Goal: Information Seeking & Learning: Learn about a topic

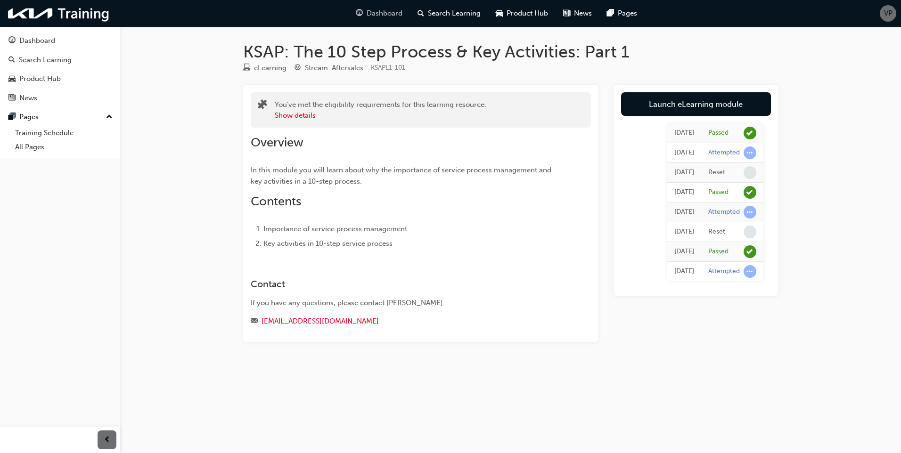
click at [371, 8] on span "Dashboard" at bounding box center [385, 13] width 36 height 11
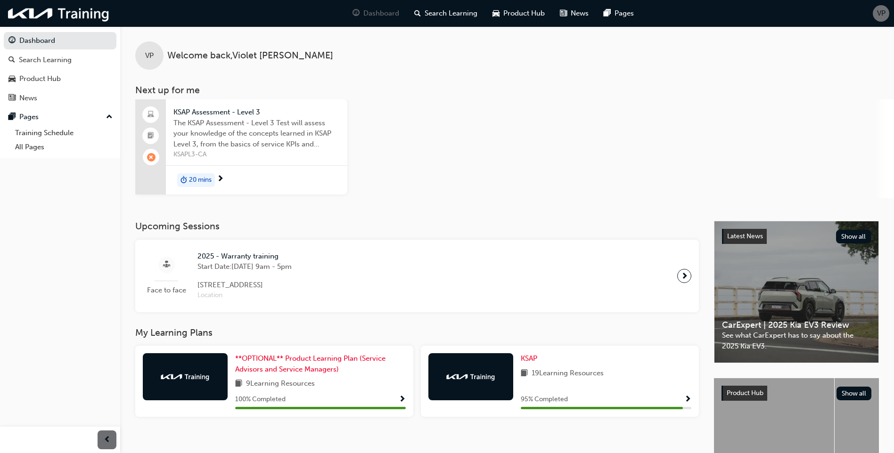
click at [224, 178] on div at bounding box center [220, 179] width 7 height 12
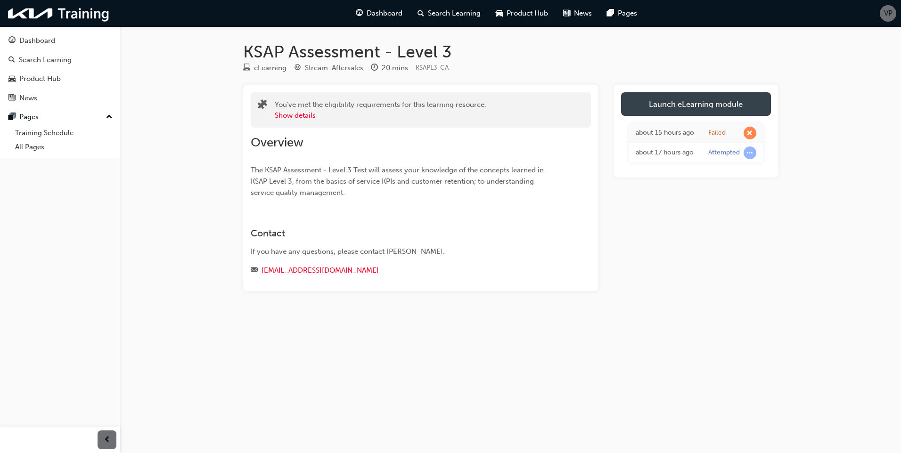
click at [676, 106] on link "Launch eLearning module" at bounding box center [696, 104] width 150 height 24
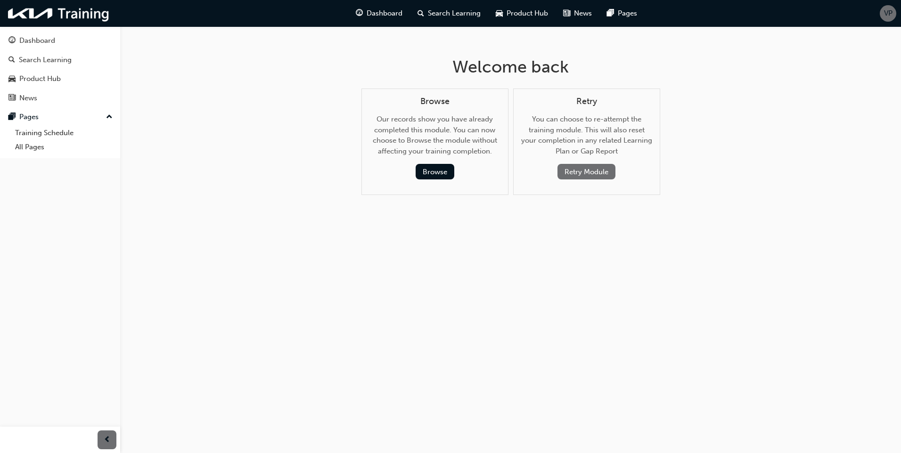
click at [597, 178] on button "Retry Module" at bounding box center [586, 172] width 58 height 16
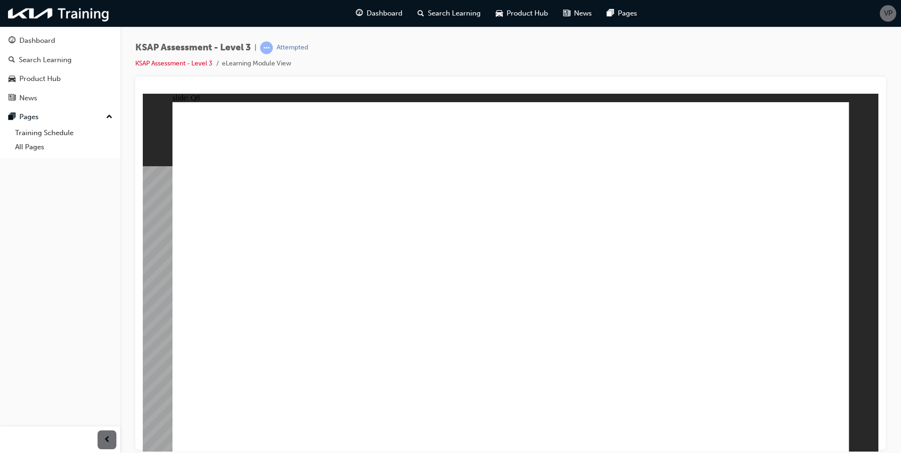
radio input "true"
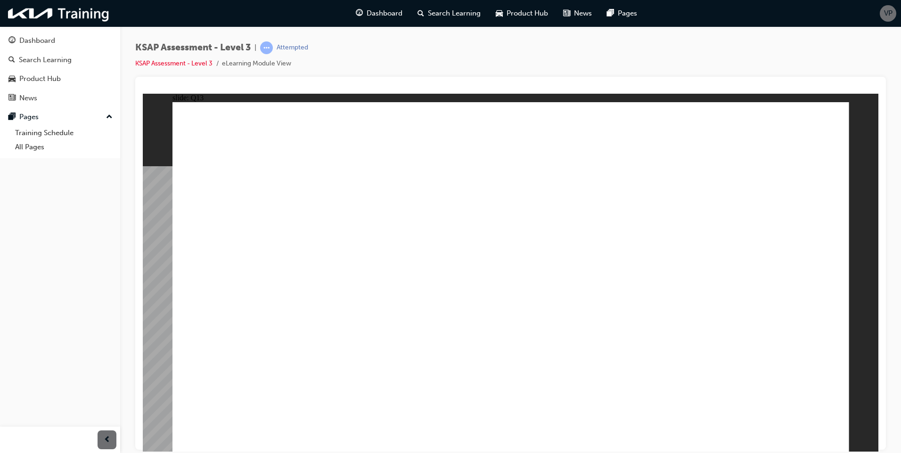
drag, startPoint x: 558, startPoint y: 267, endPoint x: 574, endPoint y: 264, distance: 15.9
radio input "true"
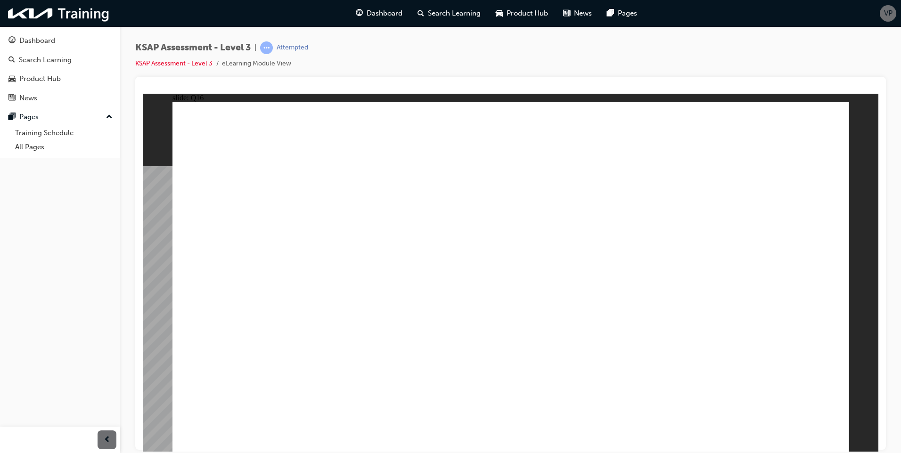
radio input "true"
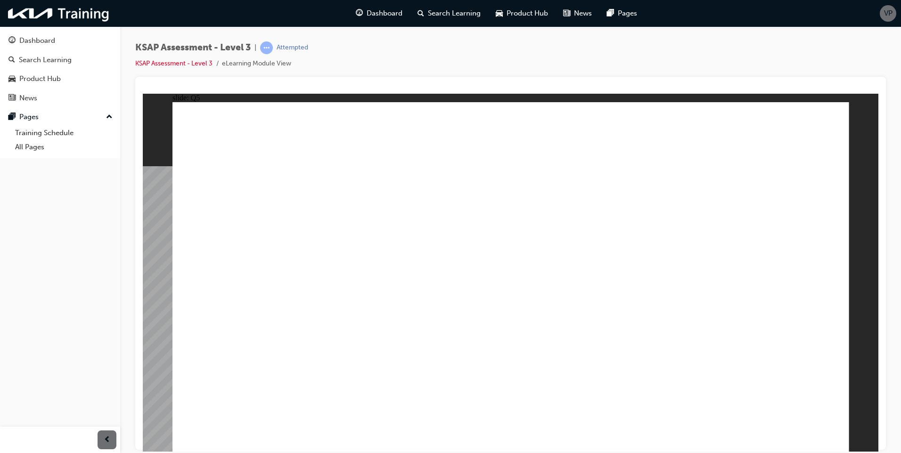
drag, startPoint x: 602, startPoint y: 264, endPoint x: 609, endPoint y: 264, distance: 6.6
radio input "true"
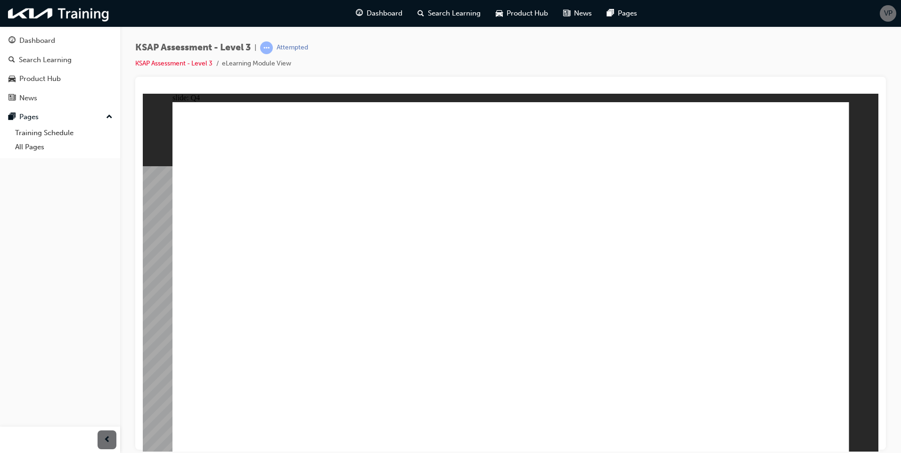
checkbox input "true"
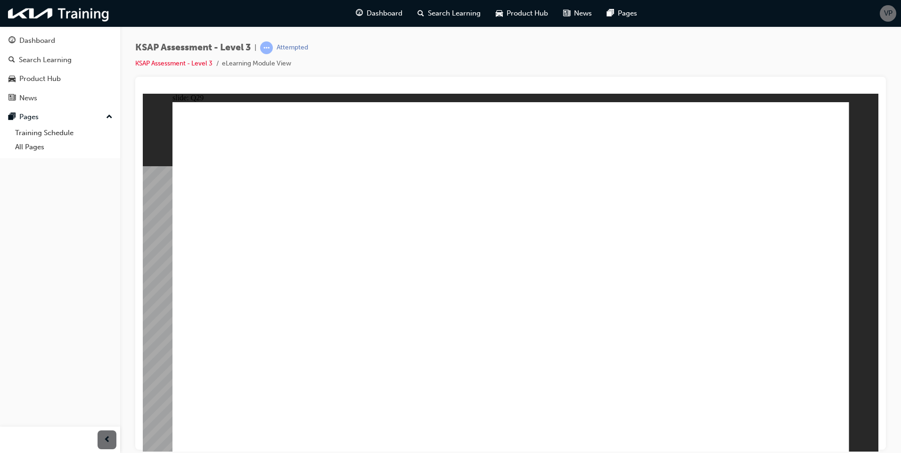
checkbox input "true"
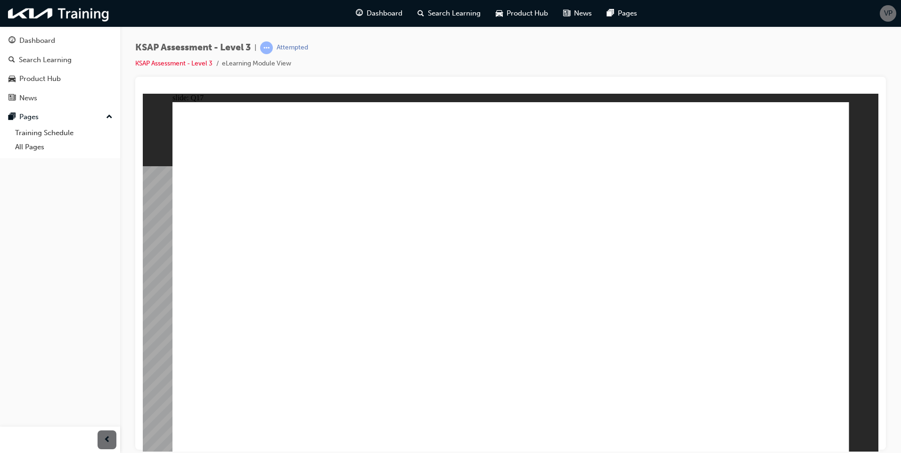
radio input "true"
checkbox input "true"
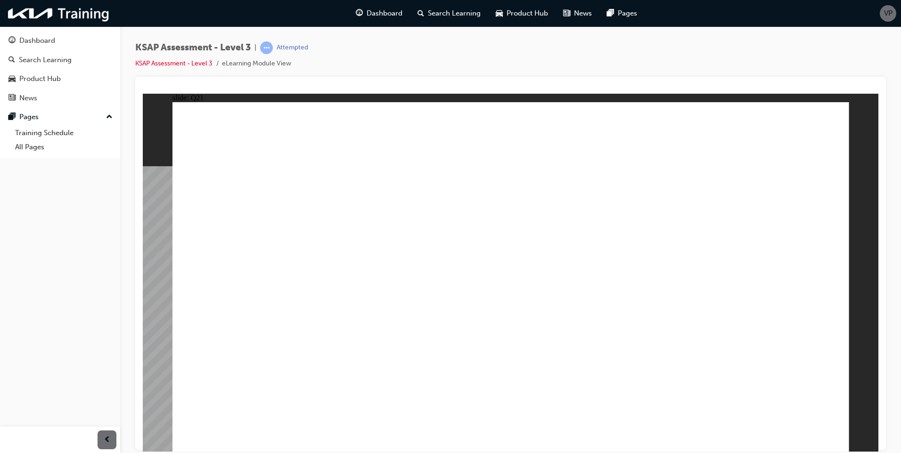
checkbox input "true"
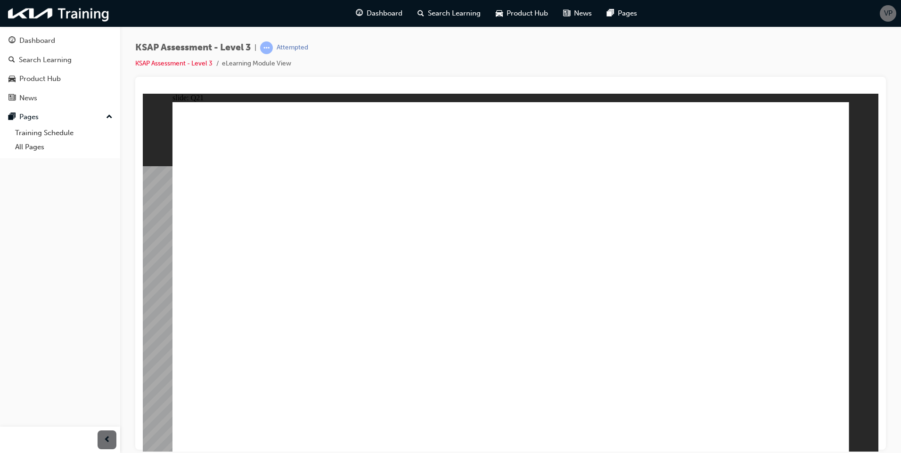
checkbox input "true"
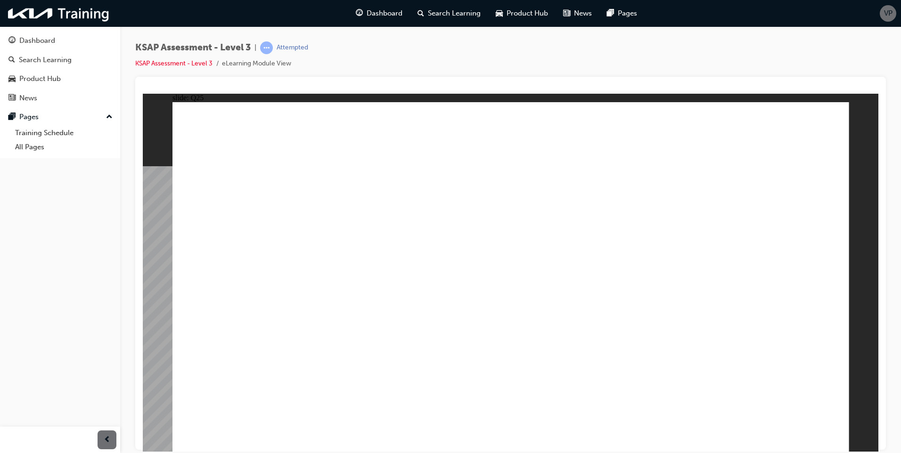
radio input "true"
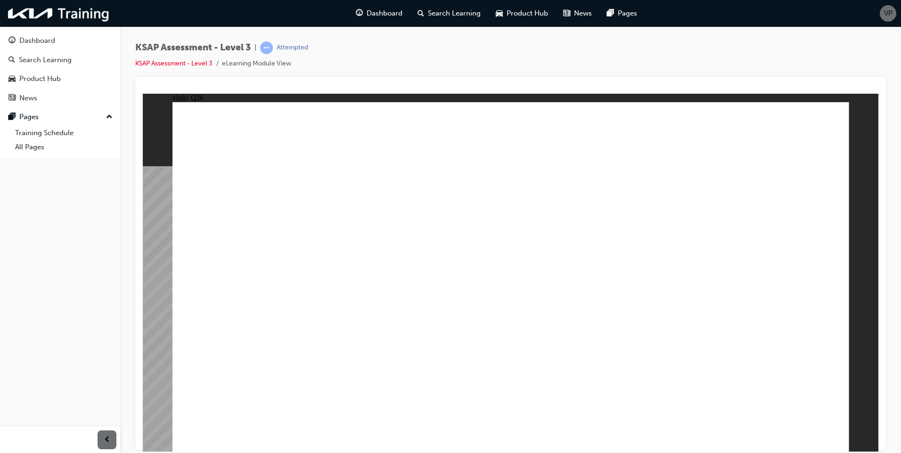
checkbox input "true"
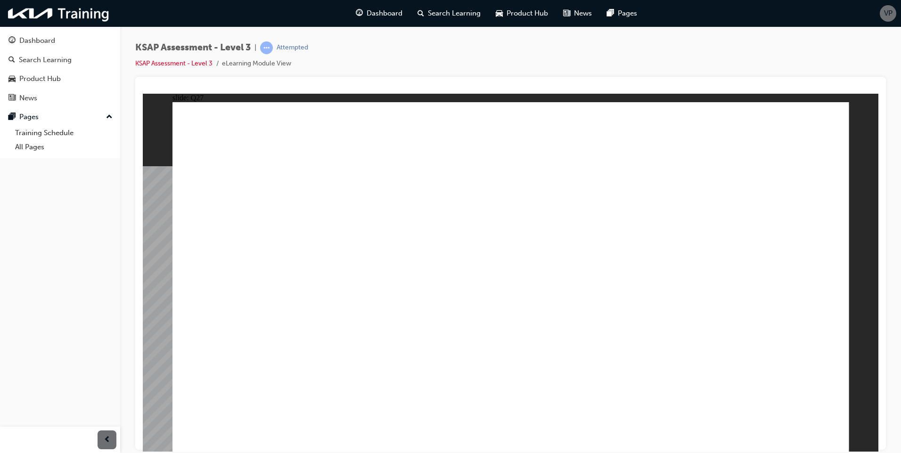
checkbox input "true"
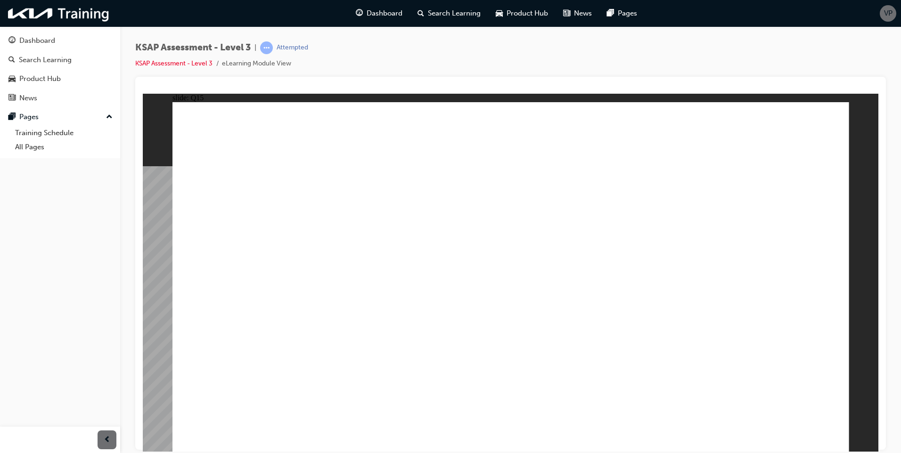
drag, startPoint x: 595, startPoint y: 221, endPoint x: 699, endPoint y: 238, distance: 105.0
radio input "true"
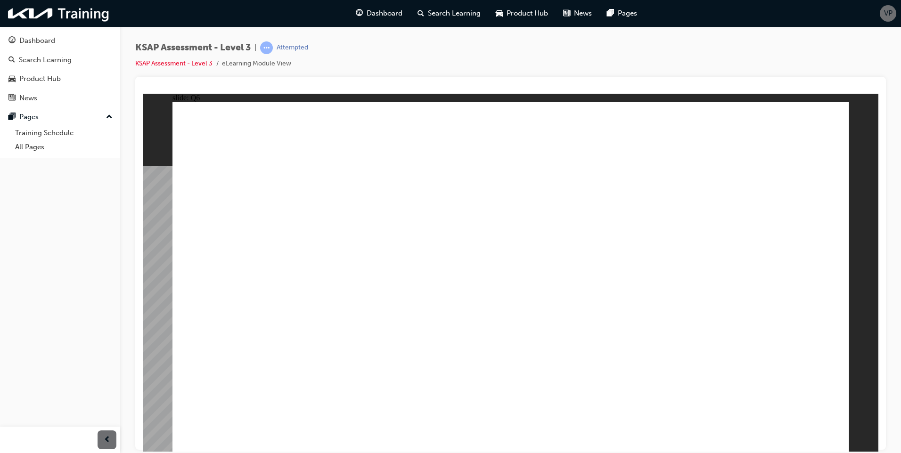
radio input "true"
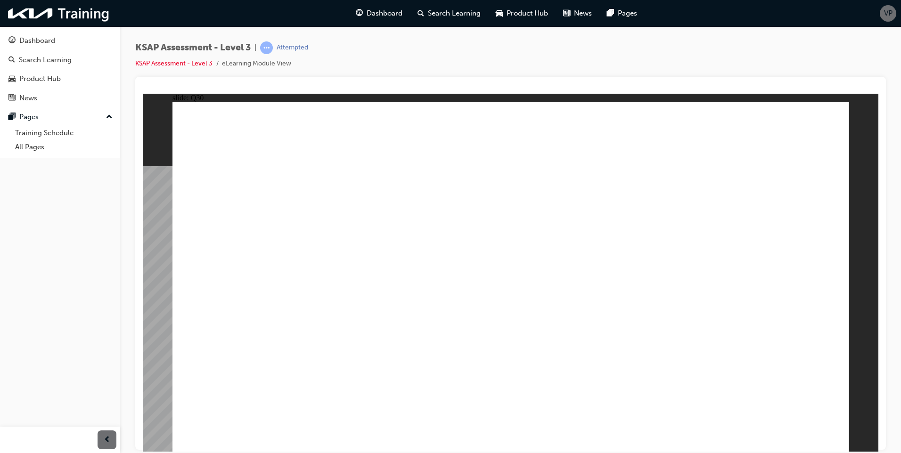
checkbox input "true"
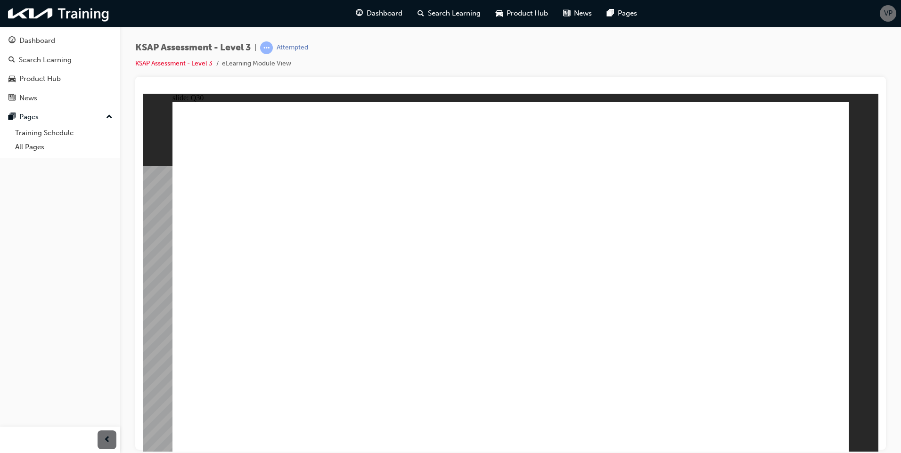
radio input "true"
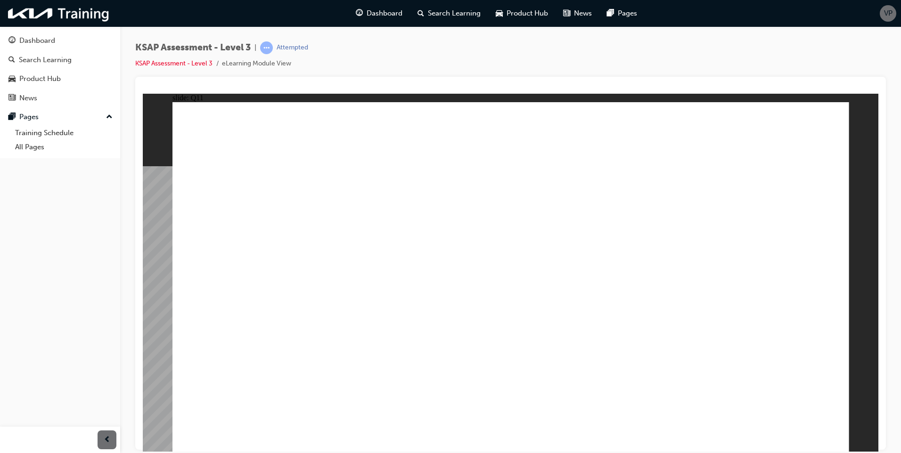
radio input "true"
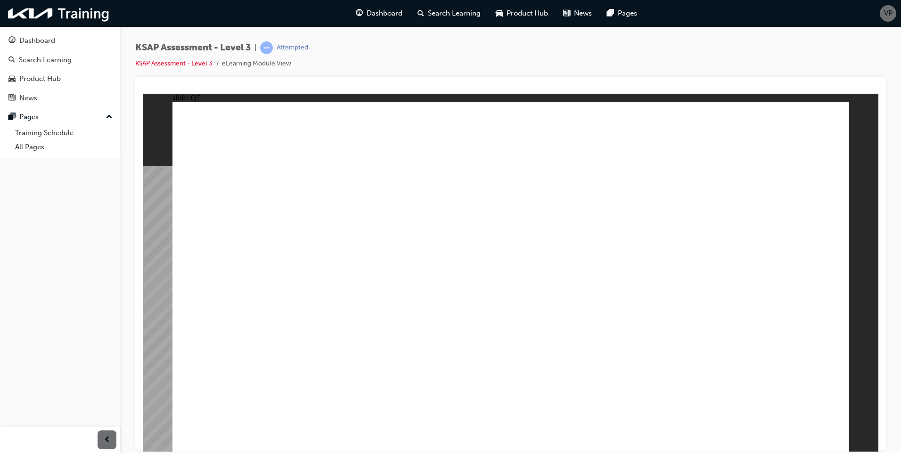
radio input "true"
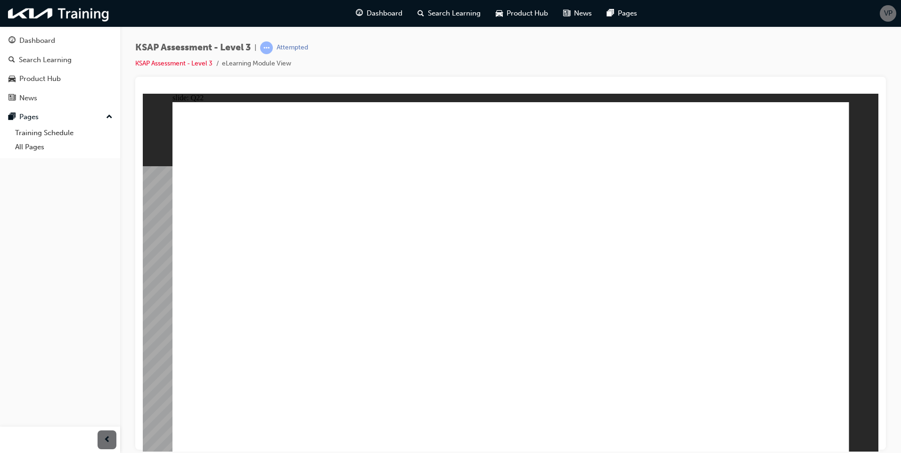
radio input "true"
drag, startPoint x: 504, startPoint y: 325, endPoint x: 1042, endPoint y: 255, distance: 543.1
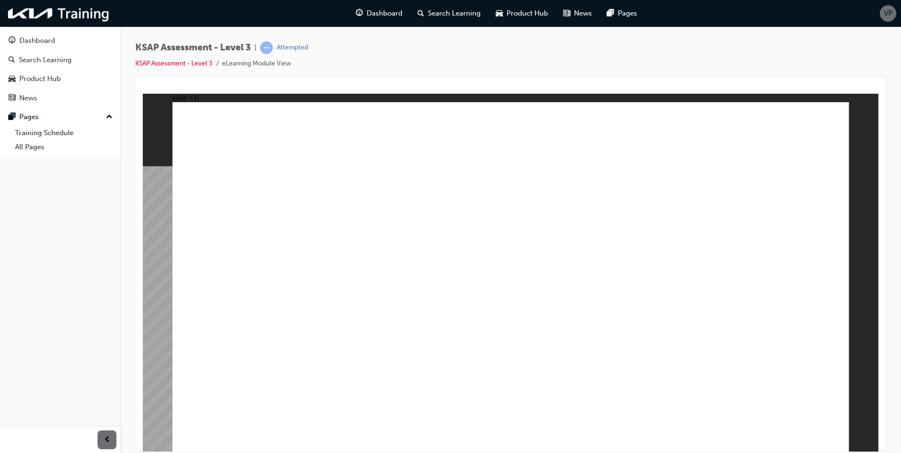
radio input "true"
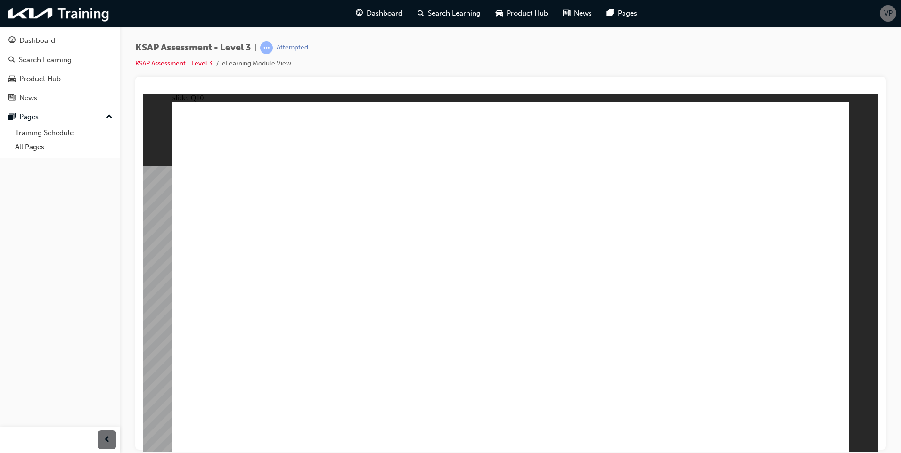
checkbox input "true"
drag, startPoint x: 585, startPoint y: 353, endPoint x: 661, endPoint y: 361, distance: 76.3
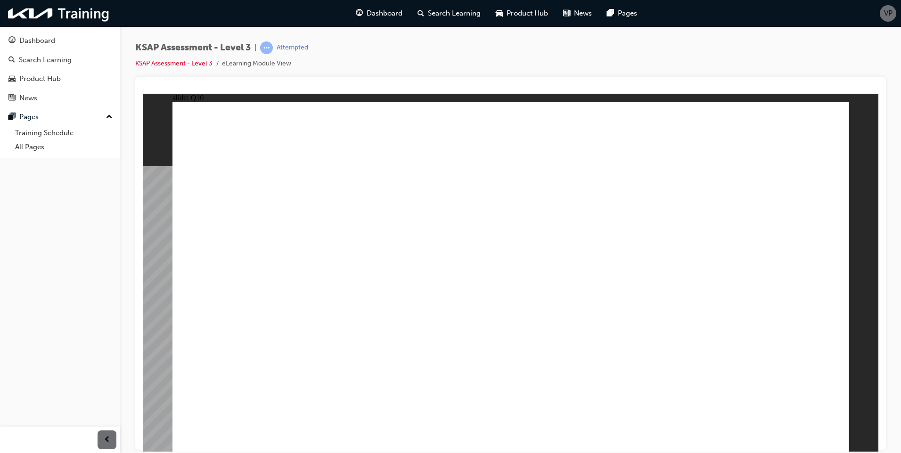
checkbox input "true"
drag, startPoint x: 571, startPoint y: 216, endPoint x: 607, endPoint y: 227, distance: 37.7
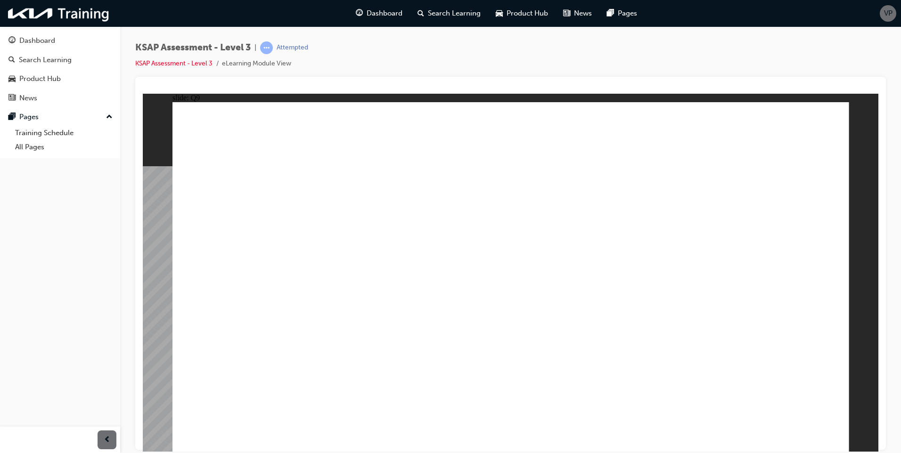
radio input "true"
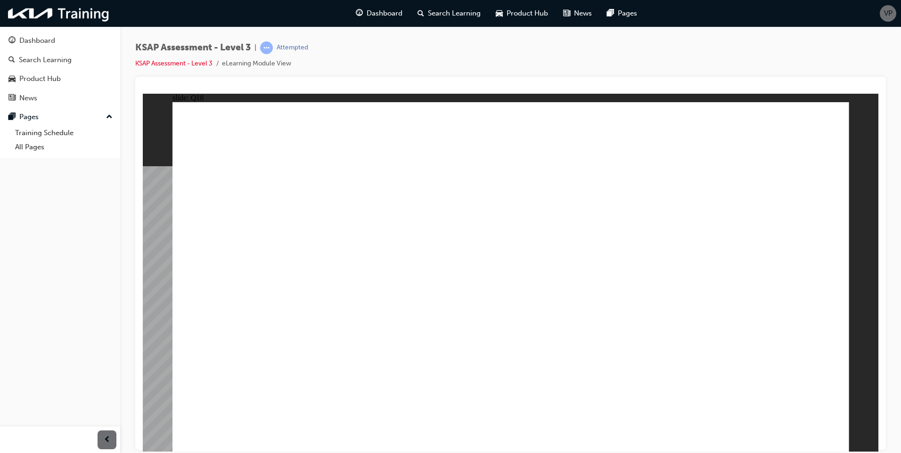
radio input "true"
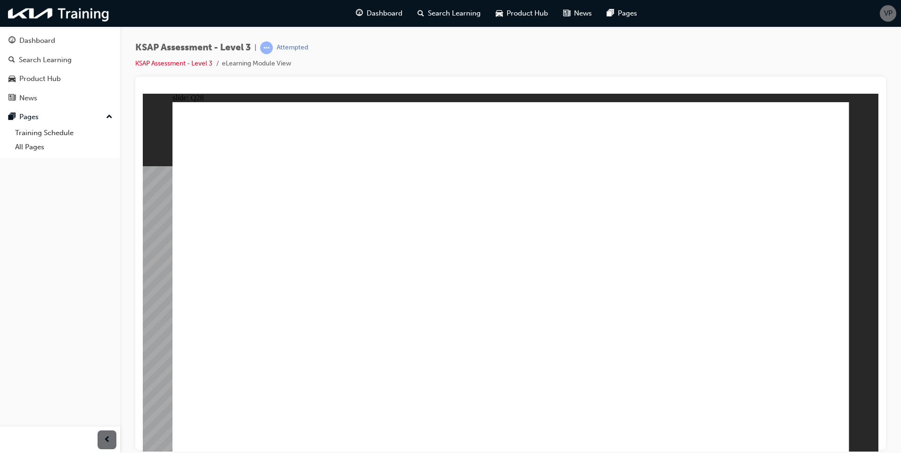
drag, startPoint x: 503, startPoint y: 317, endPoint x: 511, endPoint y: 317, distance: 8.0
radio input "true"
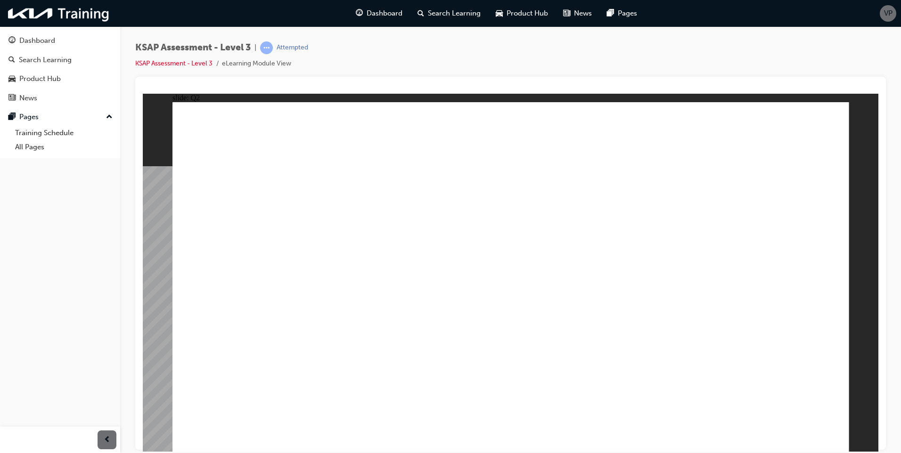
checkbox input "true"
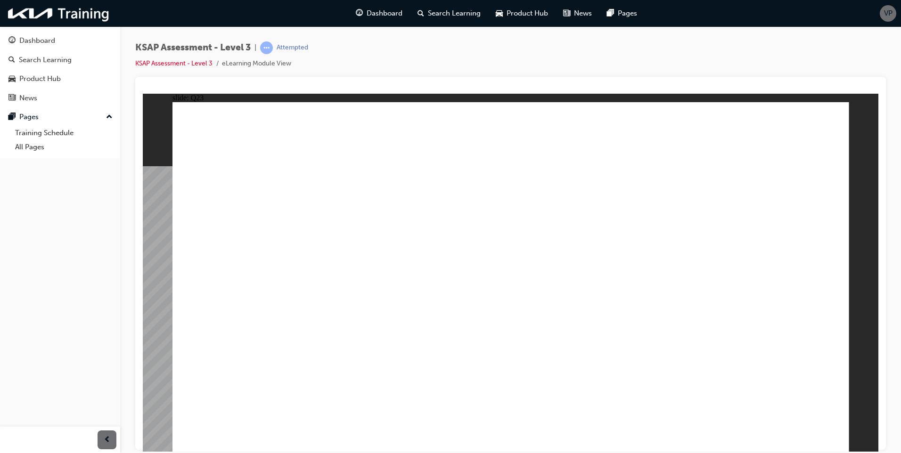
checkbox input "true"
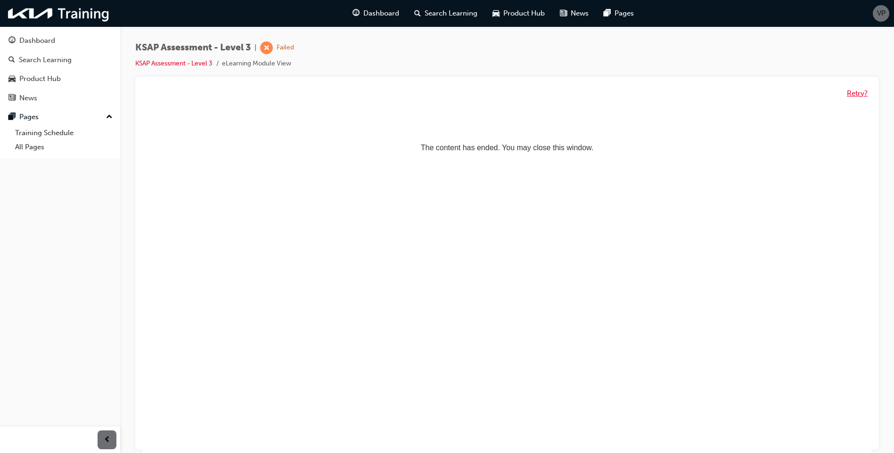
click at [711, 93] on button "Retry?" at bounding box center [857, 93] width 21 height 11
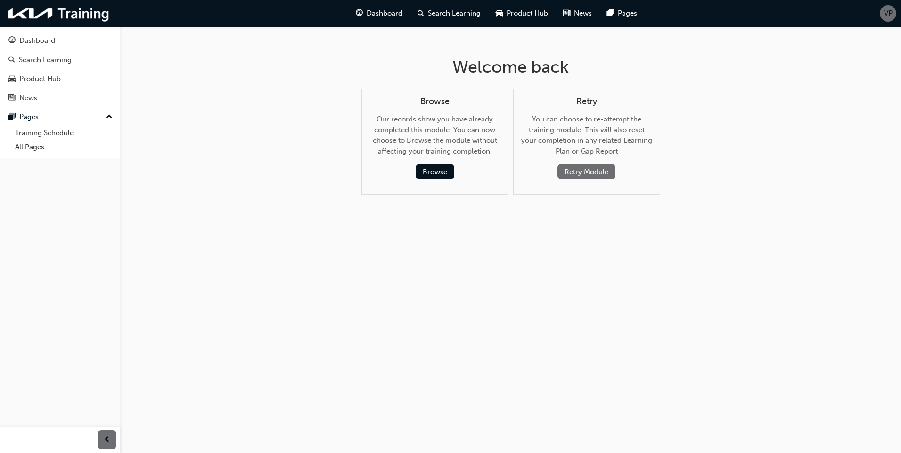
click at [593, 169] on button "Retry Module" at bounding box center [586, 172] width 58 height 16
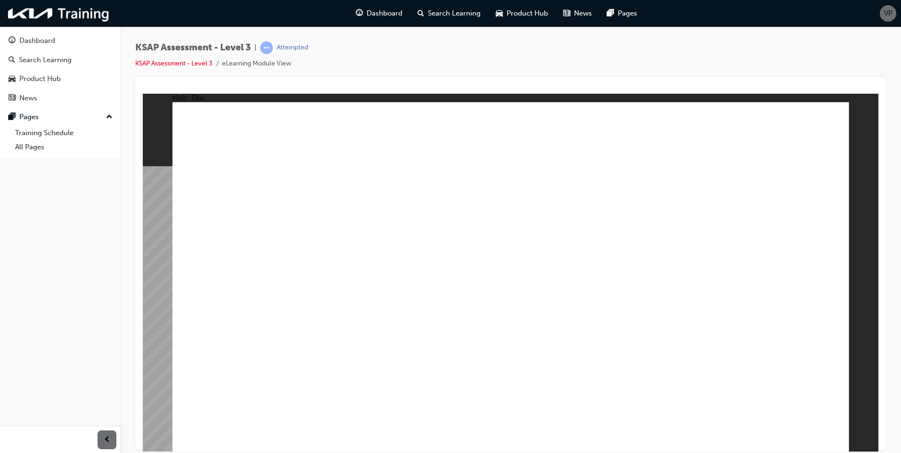
checkbox input "true"
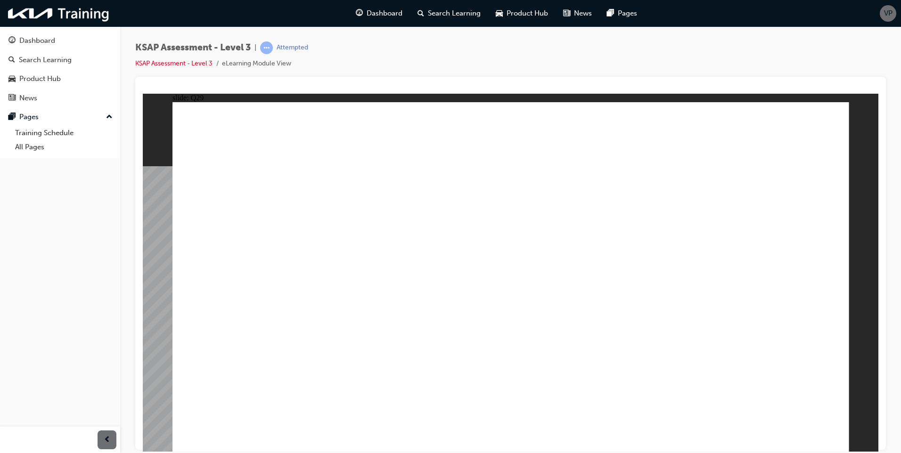
checkbox input "true"
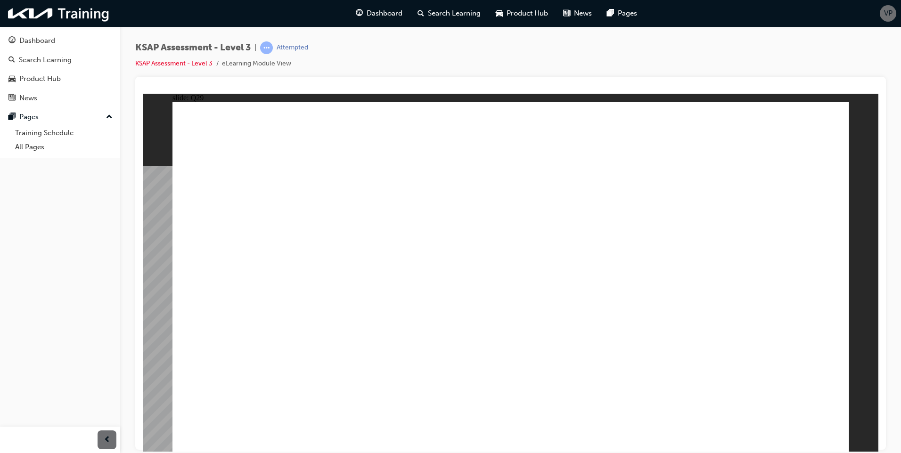
drag, startPoint x: 520, startPoint y: 322, endPoint x: 1042, endPoint y: 222, distance: 531.1
radio input "true"
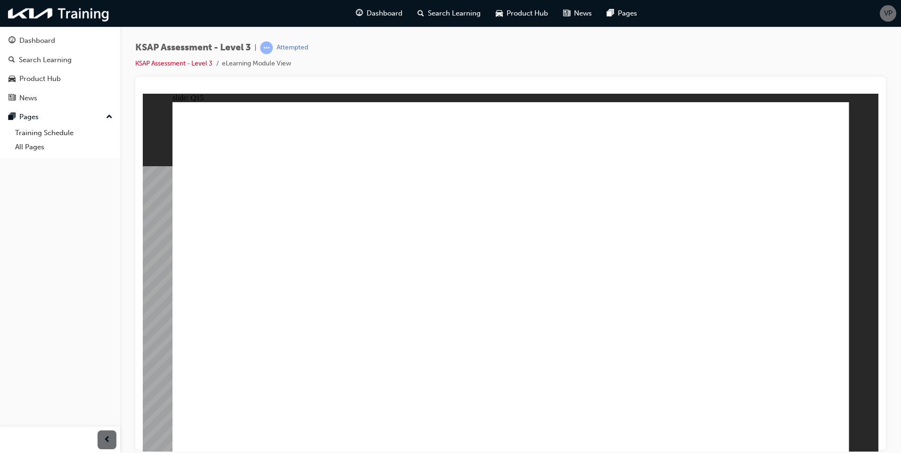
radio input "true"
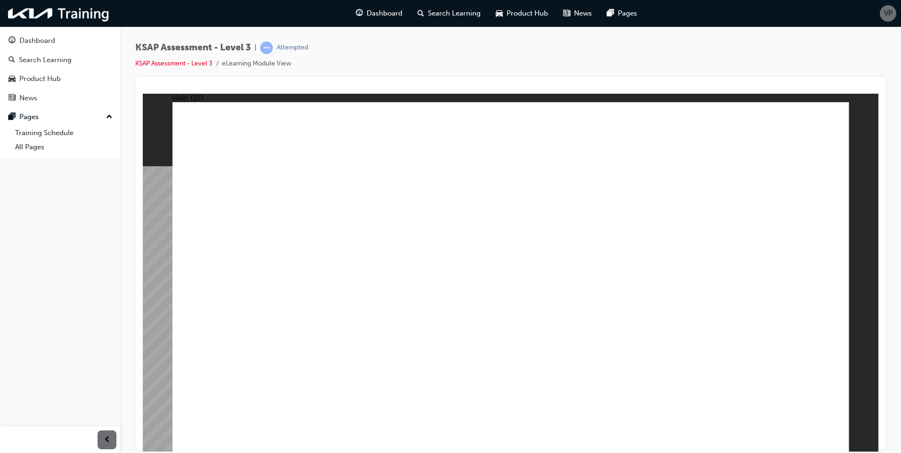
checkbox input "true"
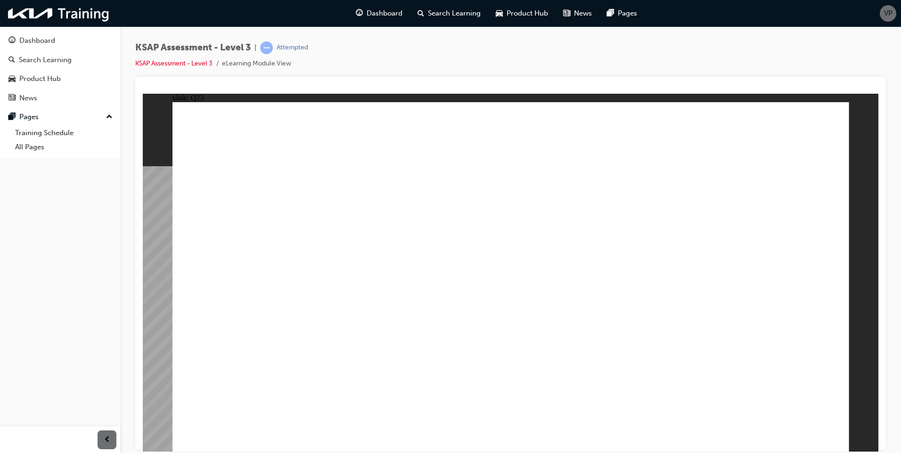
checkbox input "true"
checkbox input "false"
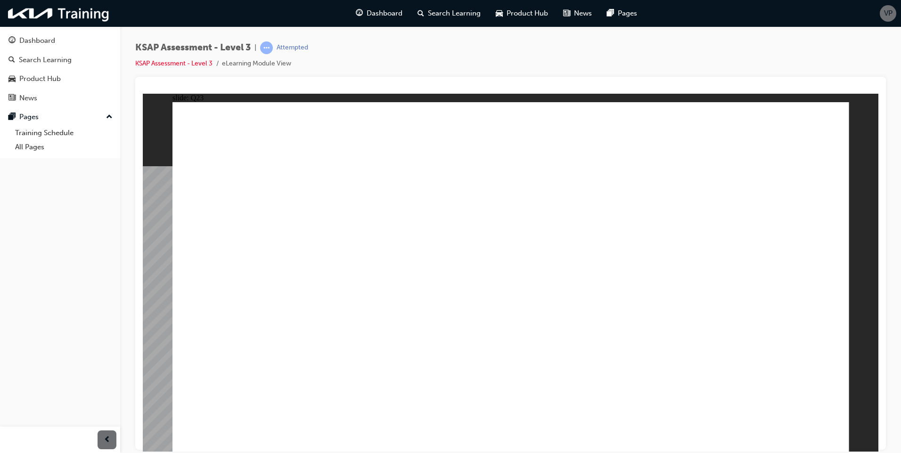
checkbox input "false"
checkbox input "true"
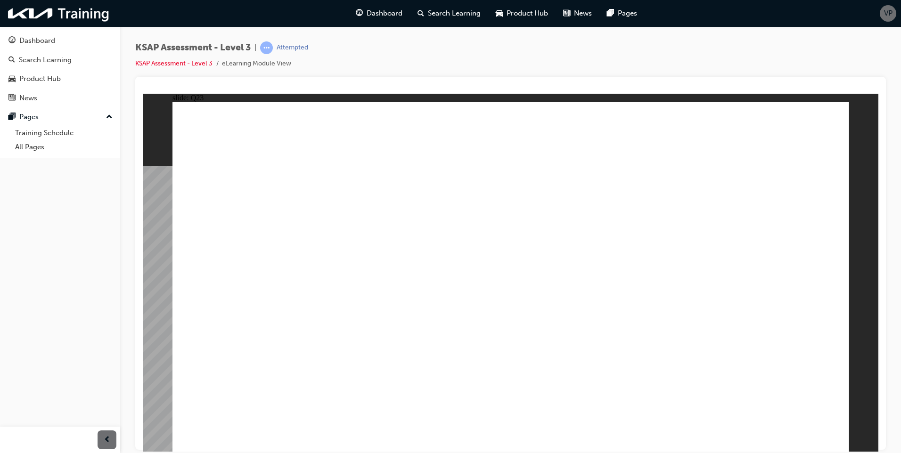
checkbox input "true"
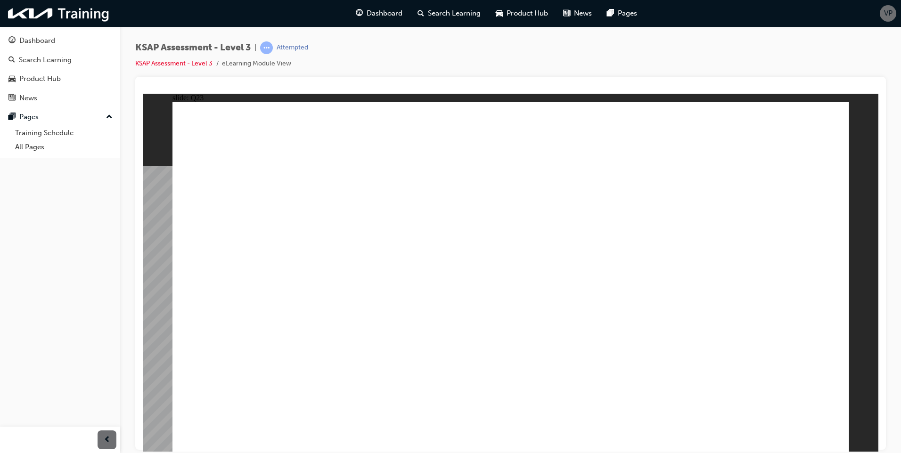
checkbox input "true"
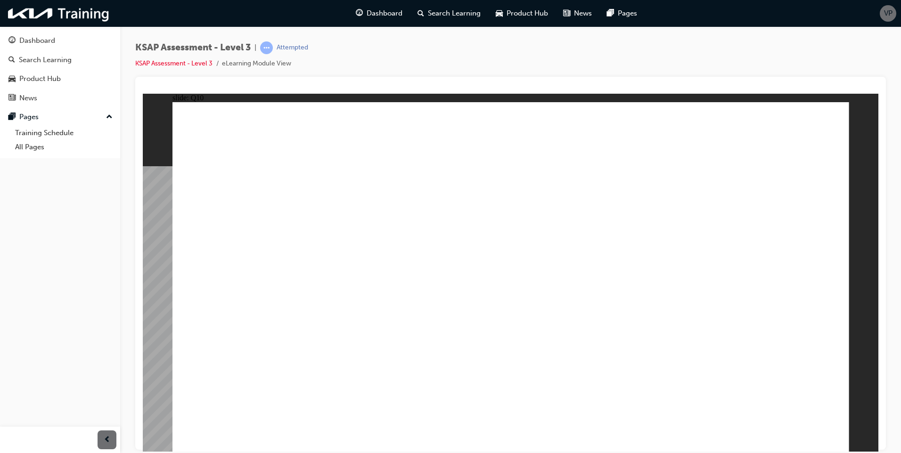
checkbox input "true"
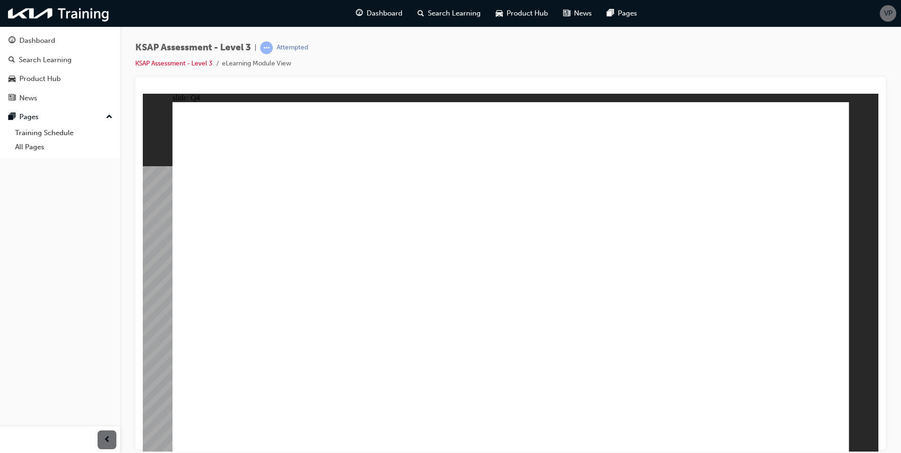
radio input "true"
drag, startPoint x: 515, startPoint y: 318, endPoint x: 1043, endPoint y: 225, distance: 536.4
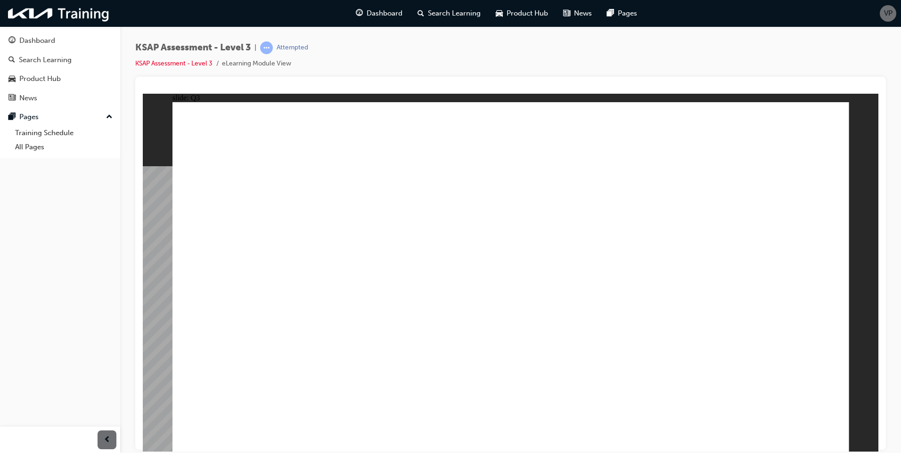
radio input "true"
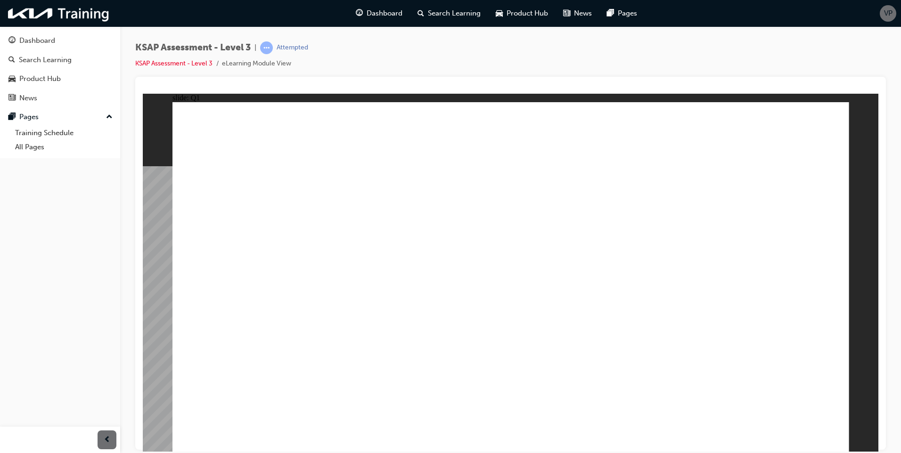
radio input "true"
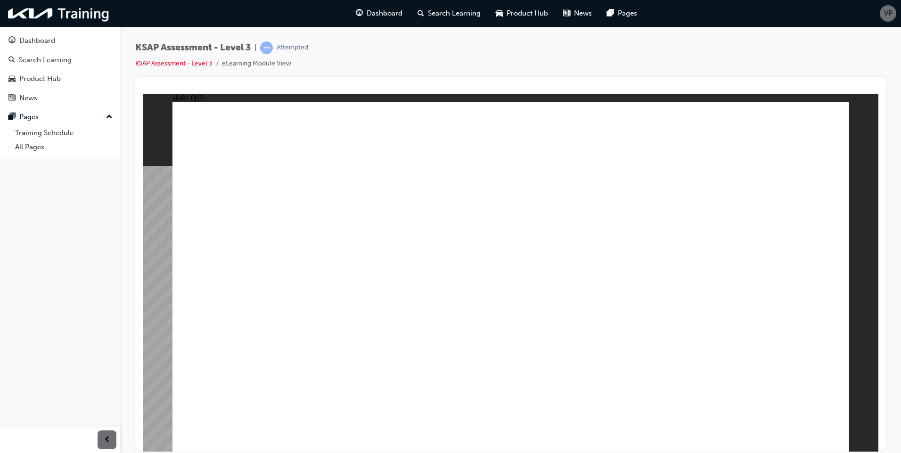
radio input "true"
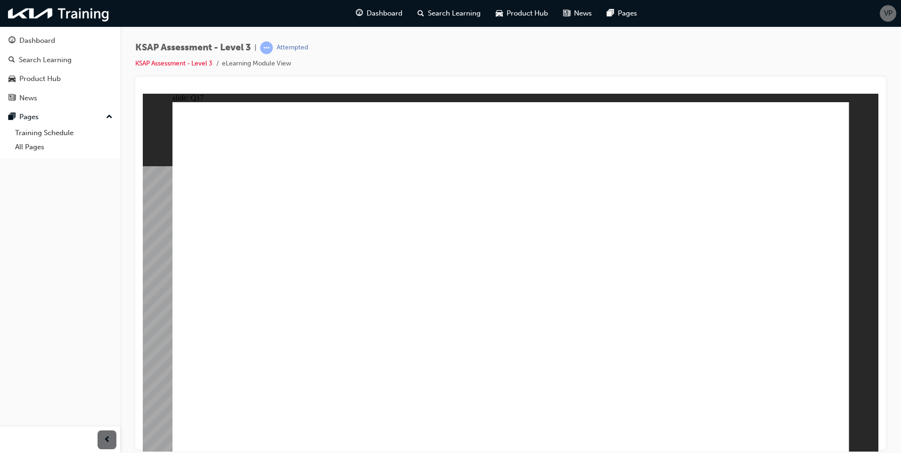
checkbox input "true"
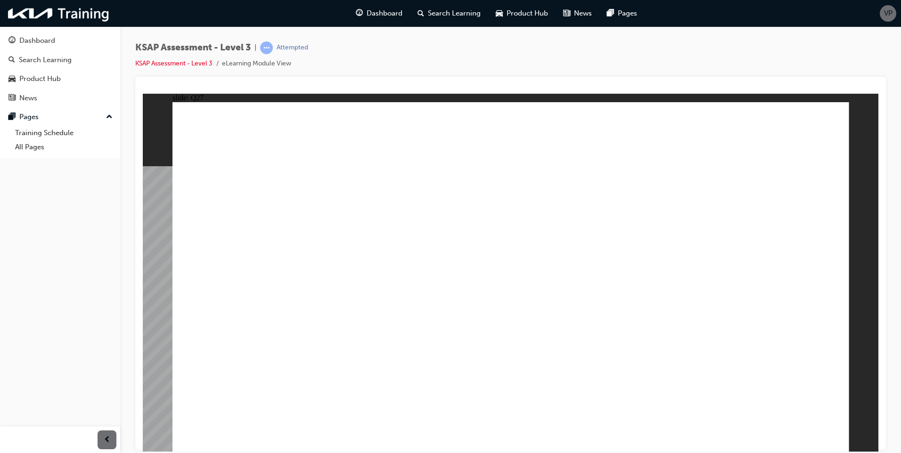
checkbox input "true"
checkbox input "false"
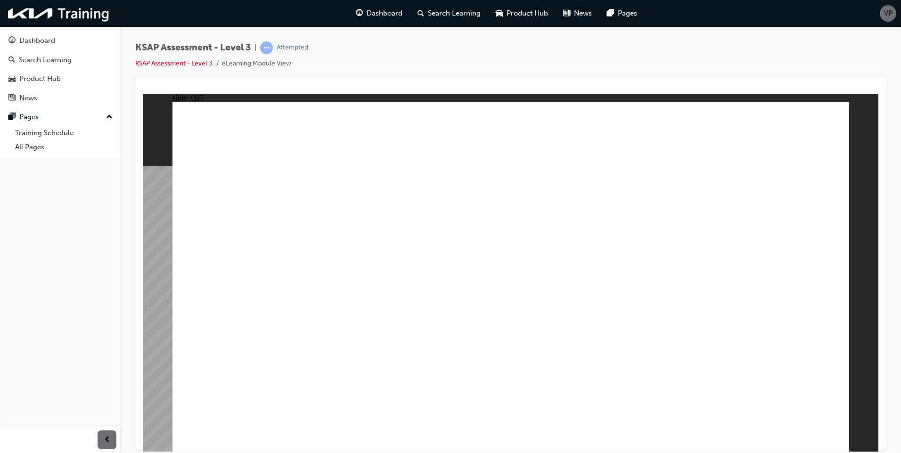
checkbox input "false"
checkbox input "true"
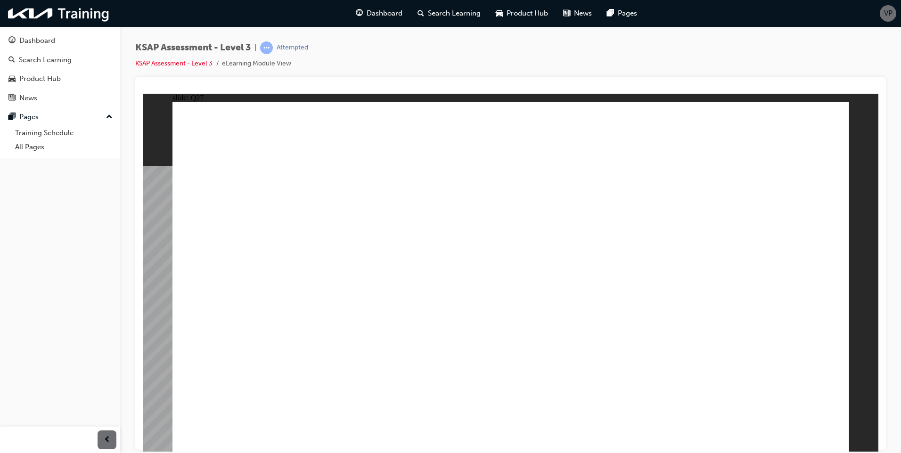
checkbox input "true"
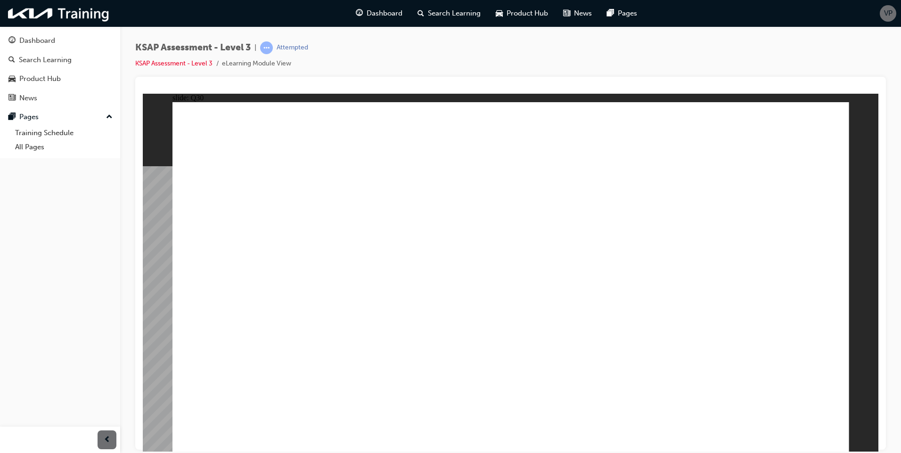
checkbox input "true"
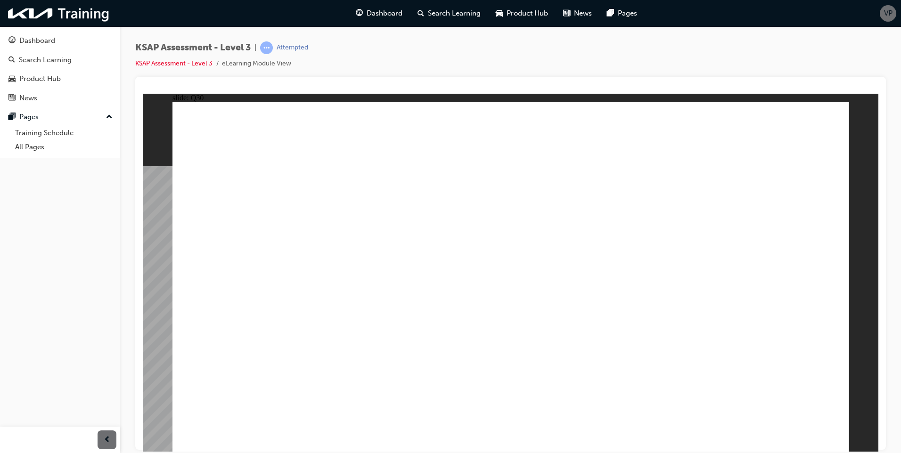
radio input "true"
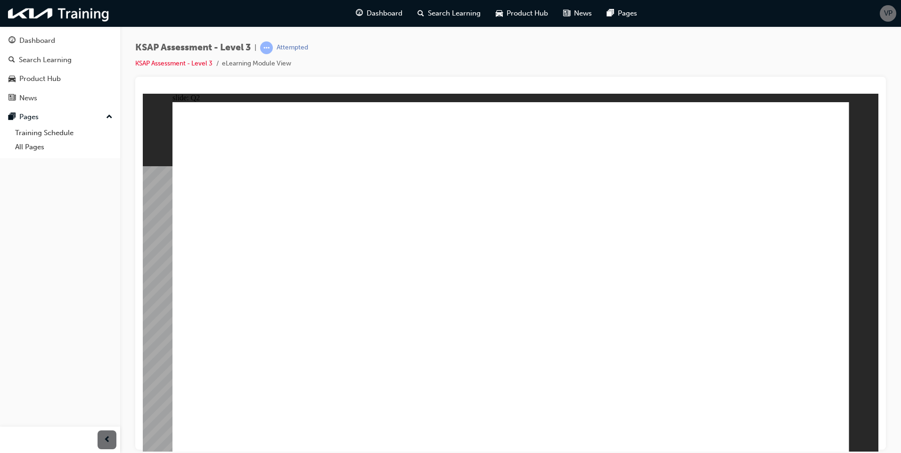
radio input "true"
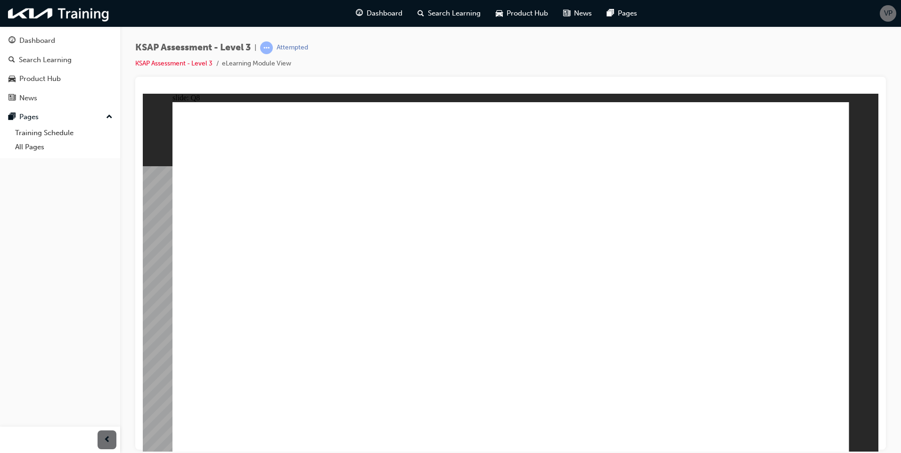
radio input "true"
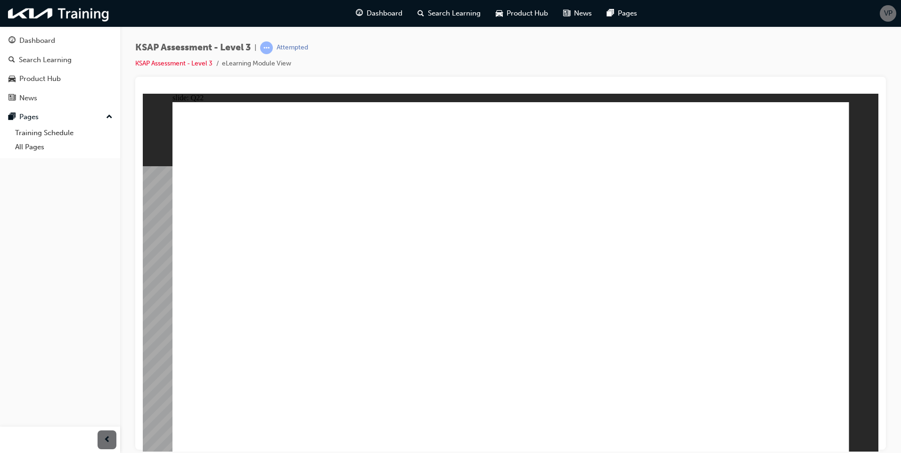
radio input "true"
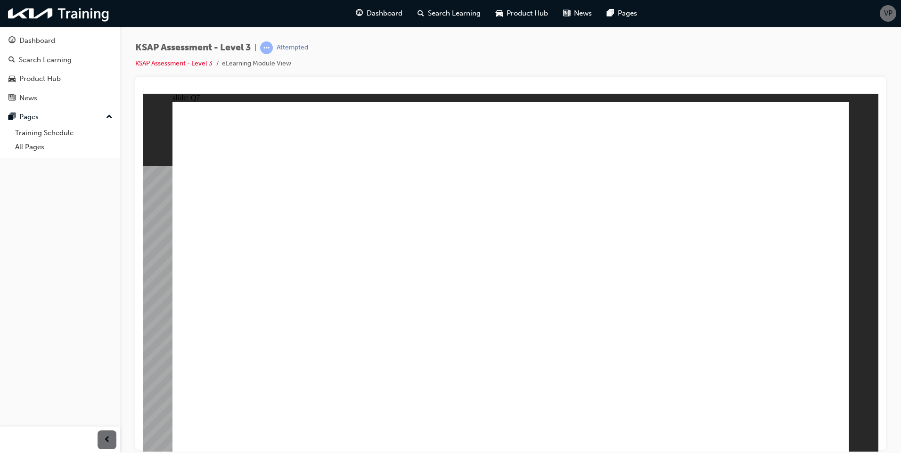
radio input "true"
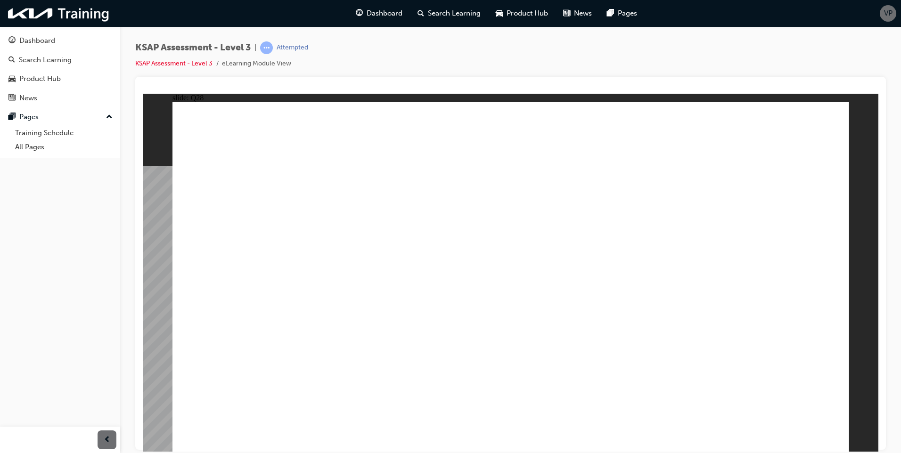
checkbox input "true"
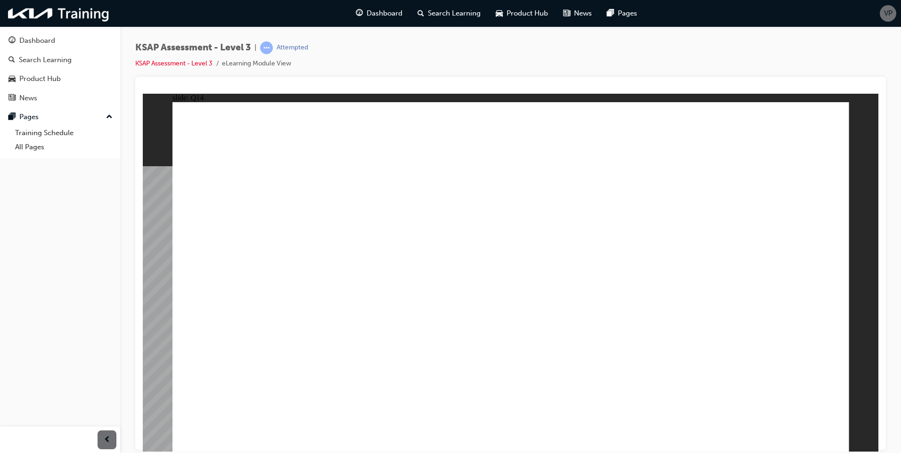
checkbox input "true"
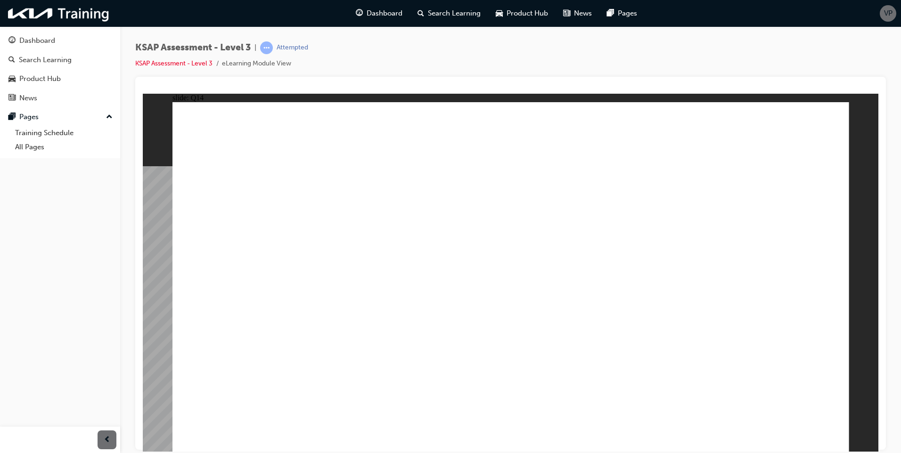
checkbox input "true"
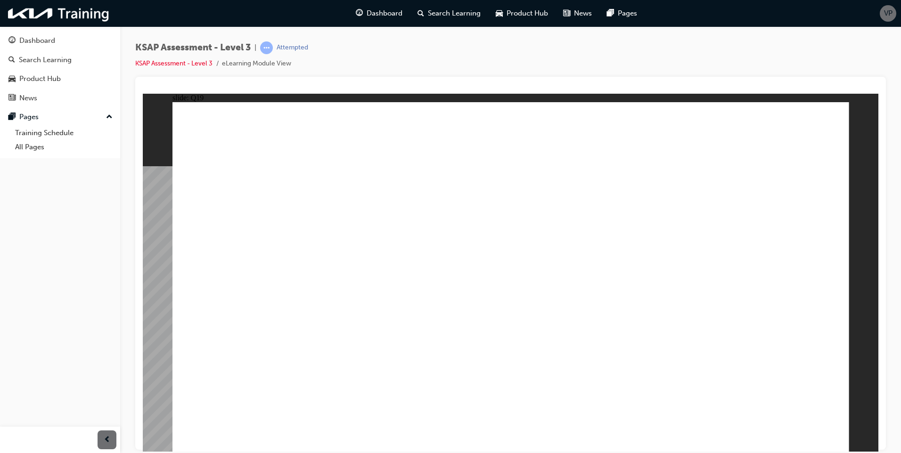
checkbox input "true"
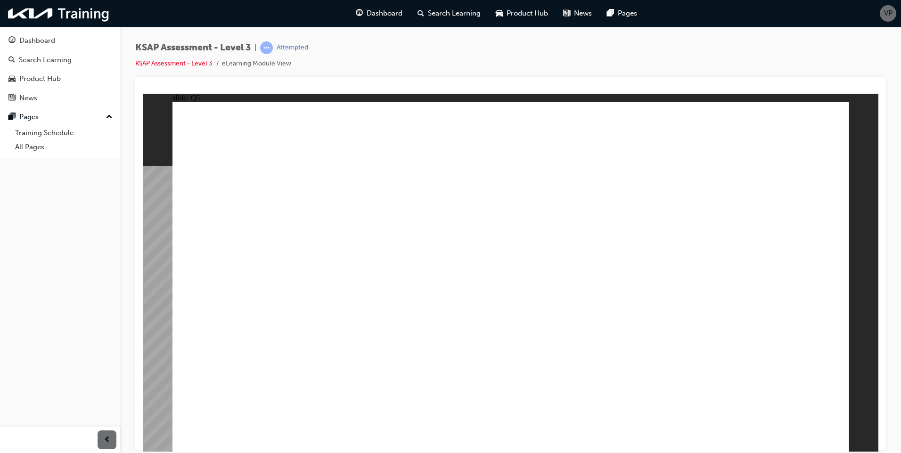
radio input "true"
checkbox input "true"
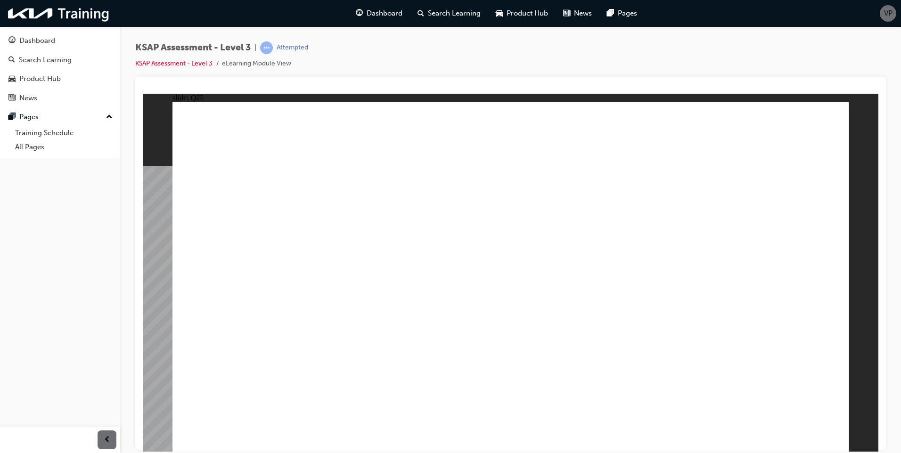
drag, startPoint x: 741, startPoint y: 356, endPoint x: 801, endPoint y: 404, distance: 76.1
checkbox input "true"
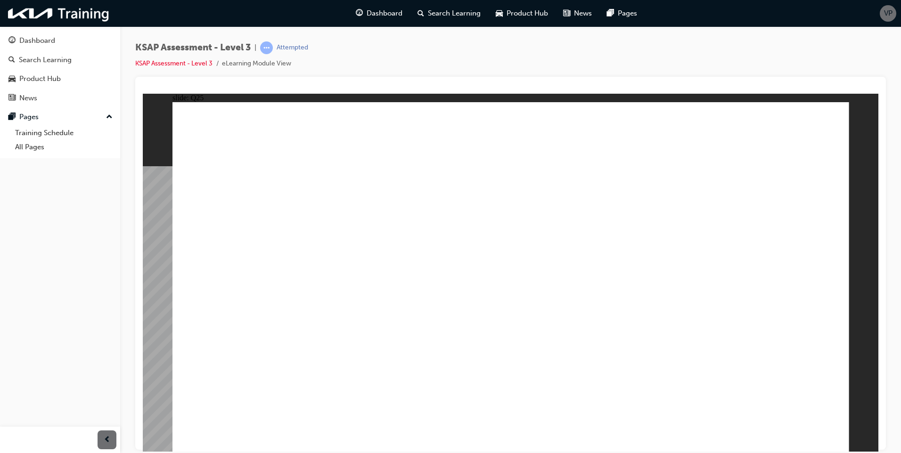
drag, startPoint x: 660, startPoint y: 270, endPoint x: 729, endPoint y: 292, distance: 72.1
radio input "true"
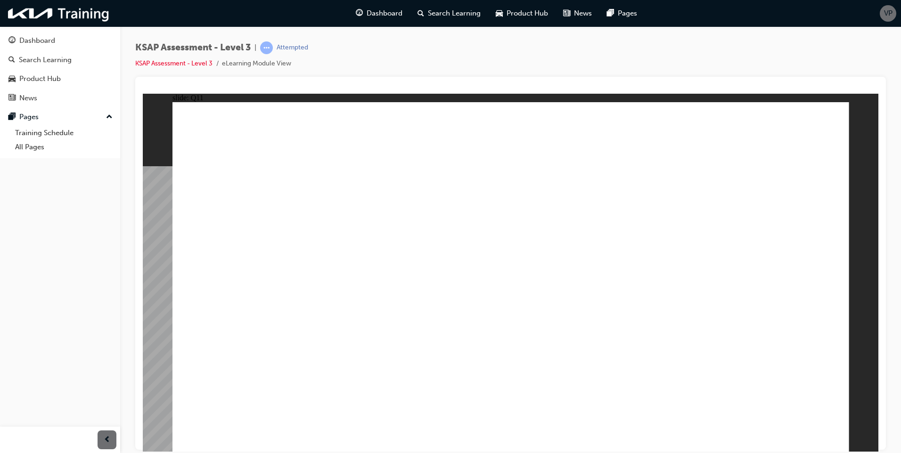
radio input "true"
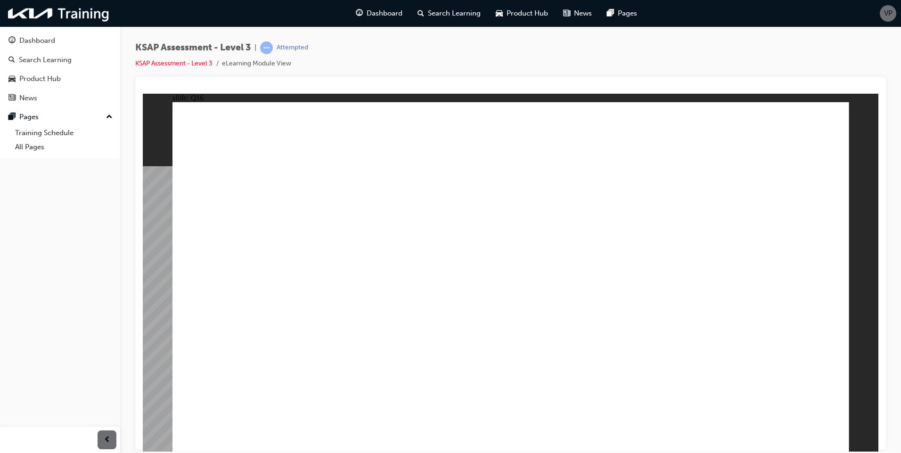
radio input "true"
drag, startPoint x: 507, startPoint y: 320, endPoint x: 1037, endPoint y: 361, distance: 531.3
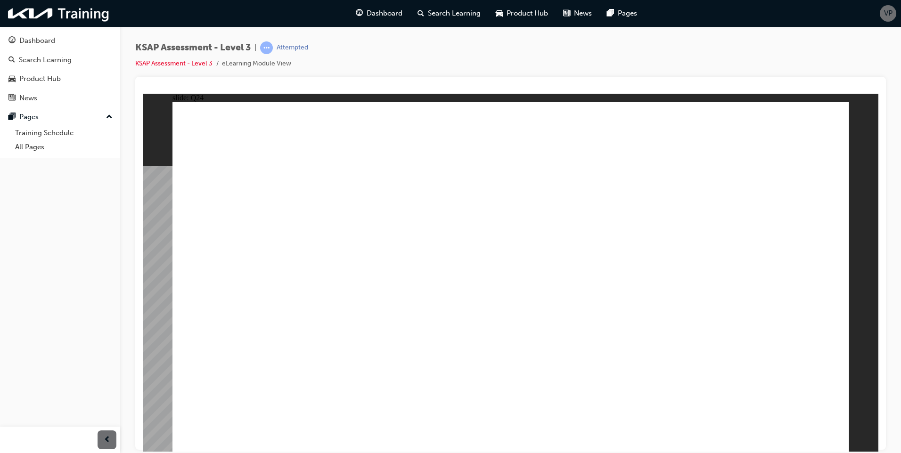
click at [376, 10] on span "Dashboard" at bounding box center [385, 13] width 36 height 11
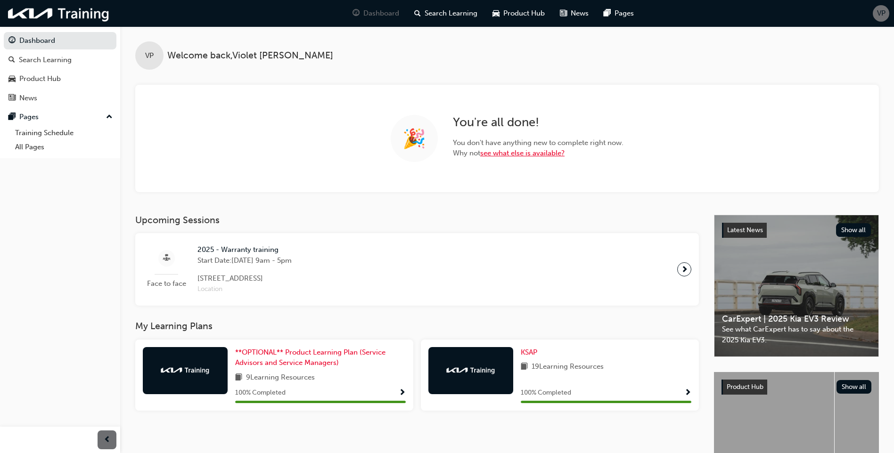
click at [540, 153] on link "see what else is available?" at bounding box center [522, 153] width 84 height 8
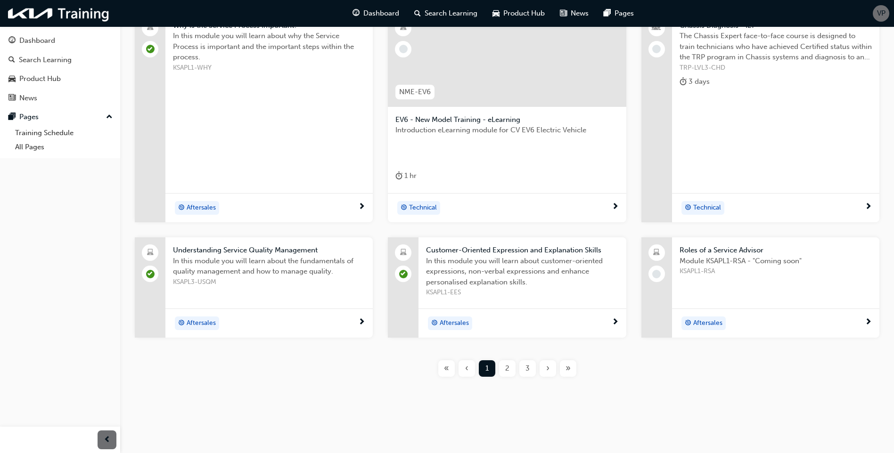
scroll to position [64, 0]
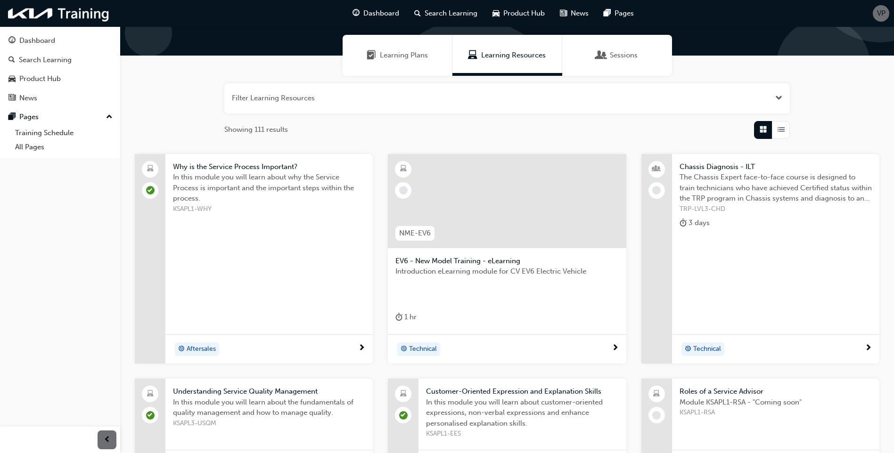
click at [385, 45] on div "Learning Plans" at bounding box center [398, 55] width 110 height 41
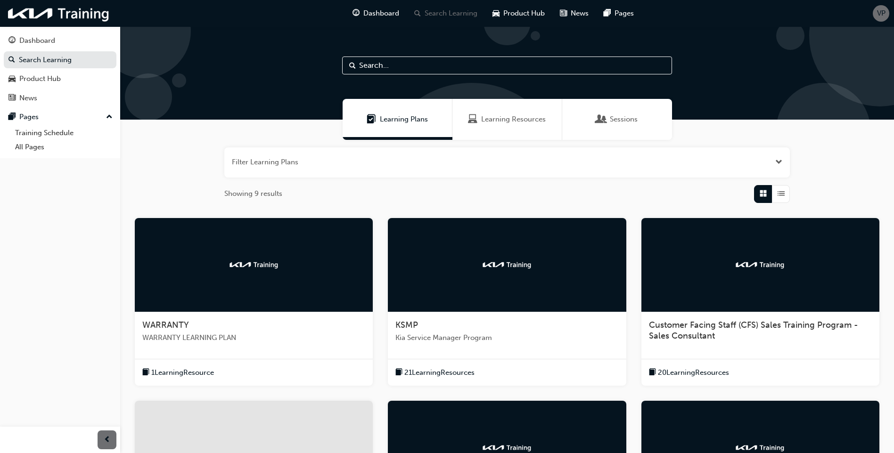
click at [244, 264] on img at bounding box center [254, 264] width 52 height 9
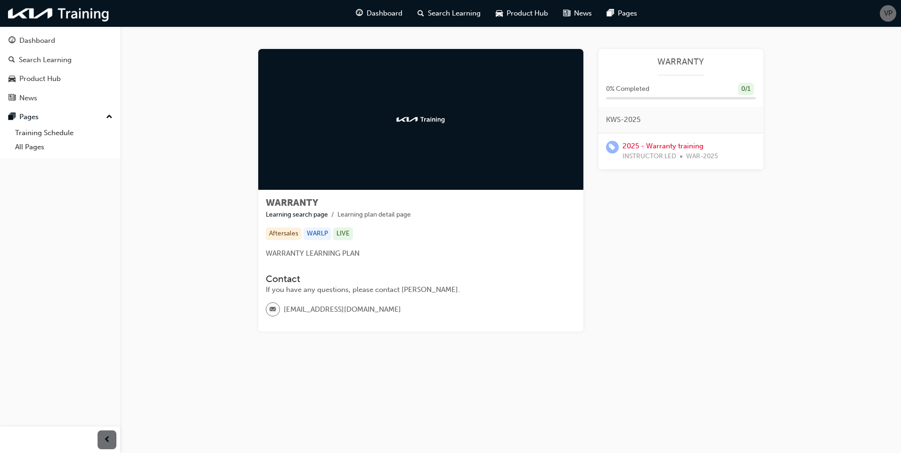
click at [662, 152] on span "INSTRUCTOR LED" at bounding box center [650, 156] width 54 height 11
click at [376, 12] on span "Dashboard" at bounding box center [385, 13] width 36 height 11
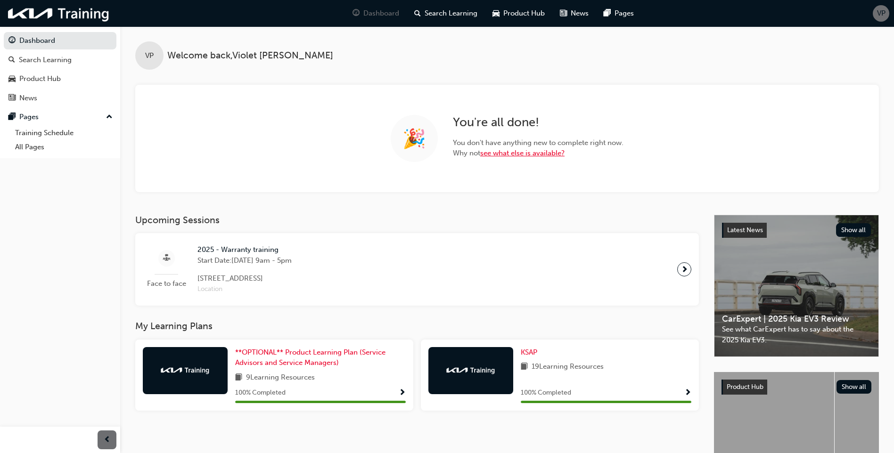
click at [521, 153] on link "see what else is available?" at bounding box center [522, 153] width 84 height 8
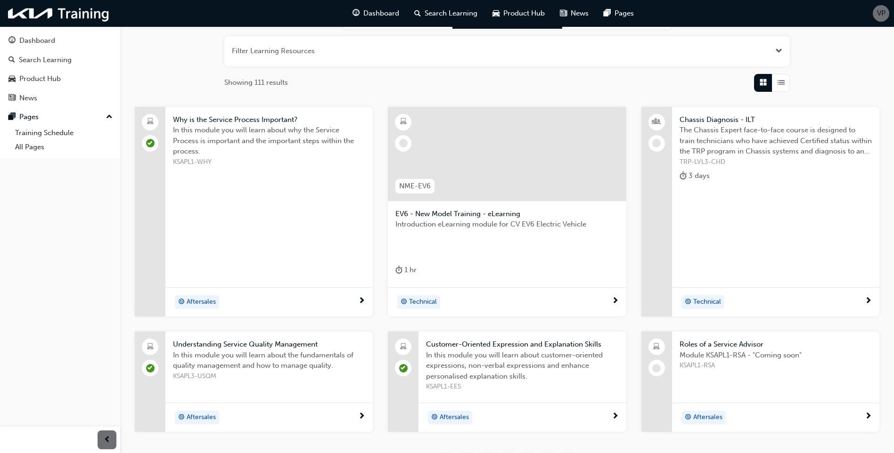
scroll to position [64, 0]
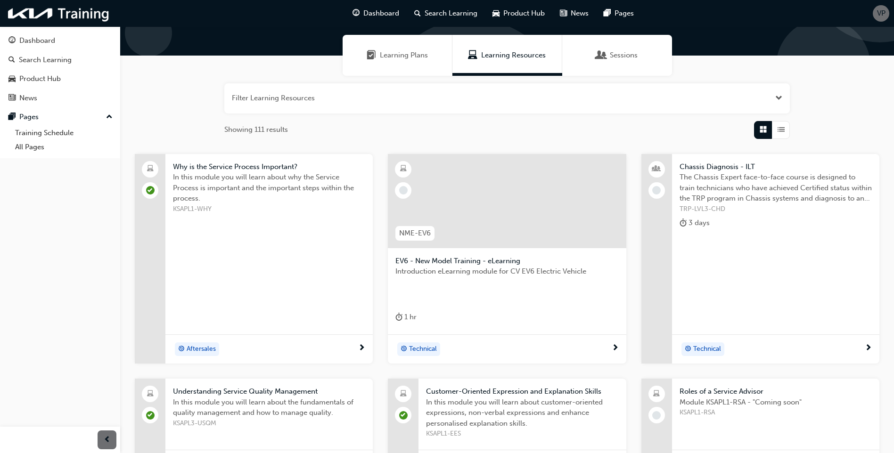
click at [711, 130] on div "button" at bounding box center [781, 130] width 18 height 18
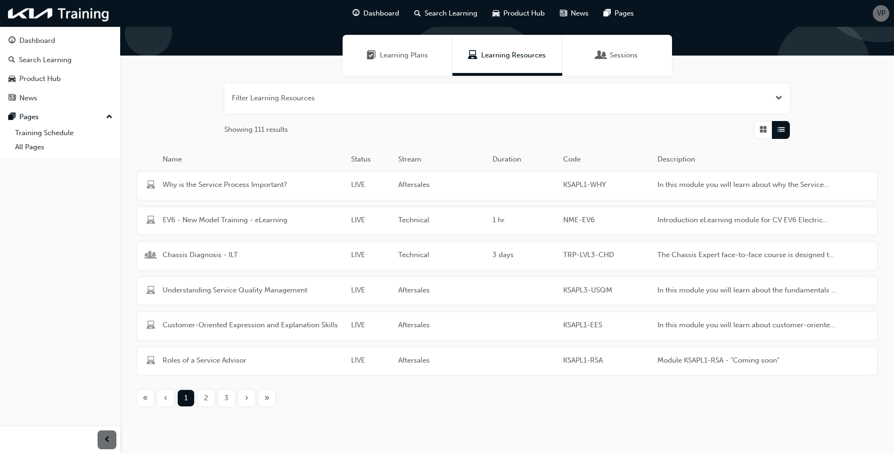
scroll to position [94, 0]
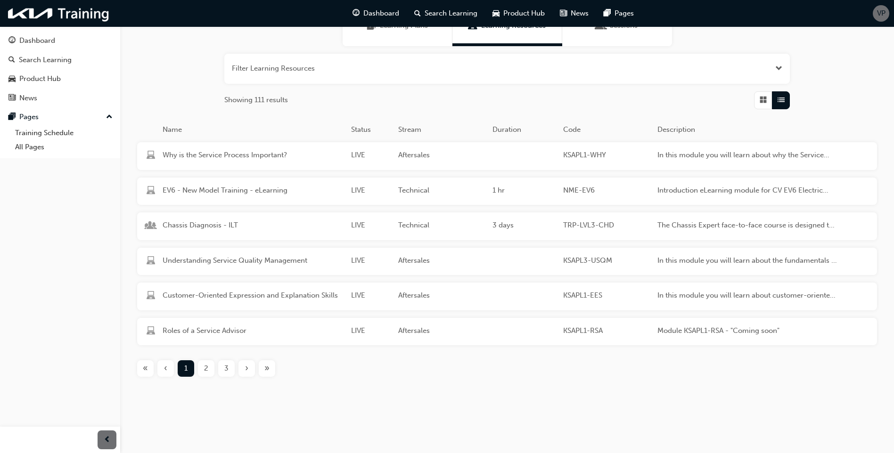
click at [711, 104] on span "Grid" at bounding box center [763, 100] width 7 height 11
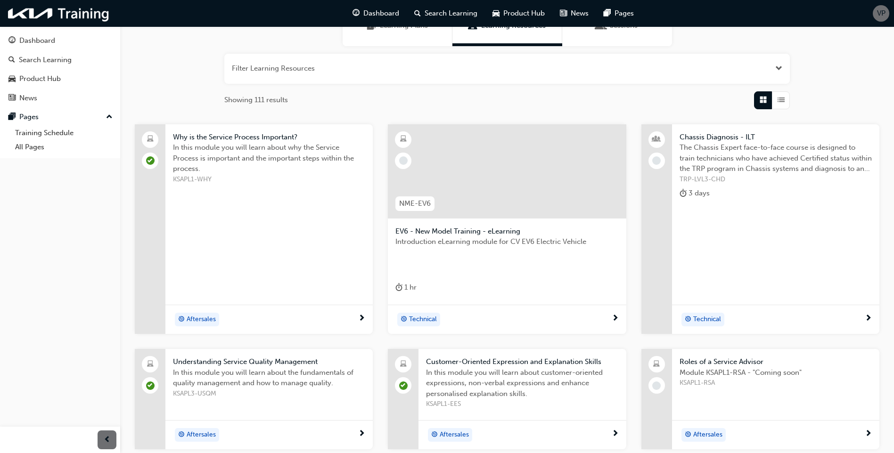
click at [711, 67] on button "button" at bounding box center [507, 69] width 566 height 30
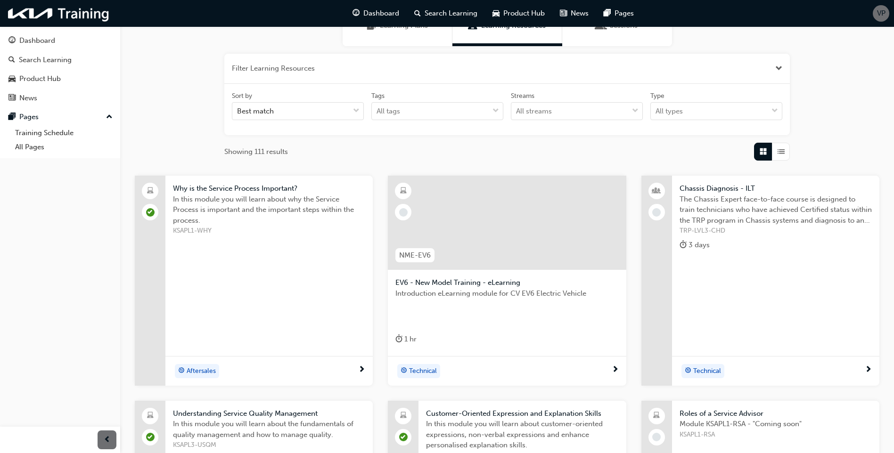
click at [711, 67] on button "button" at bounding box center [507, 69] width 566 height 30
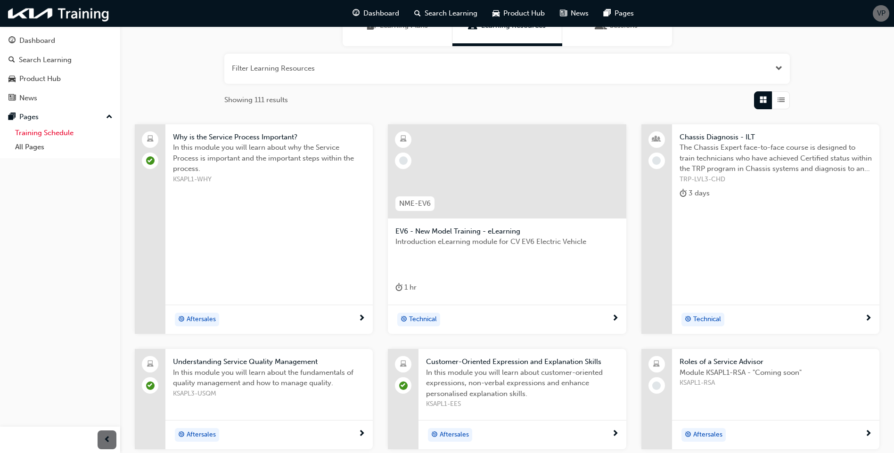
click at [47, 130] on link "Training Schedule" at bounding box center [63, 133] width 105 height 15
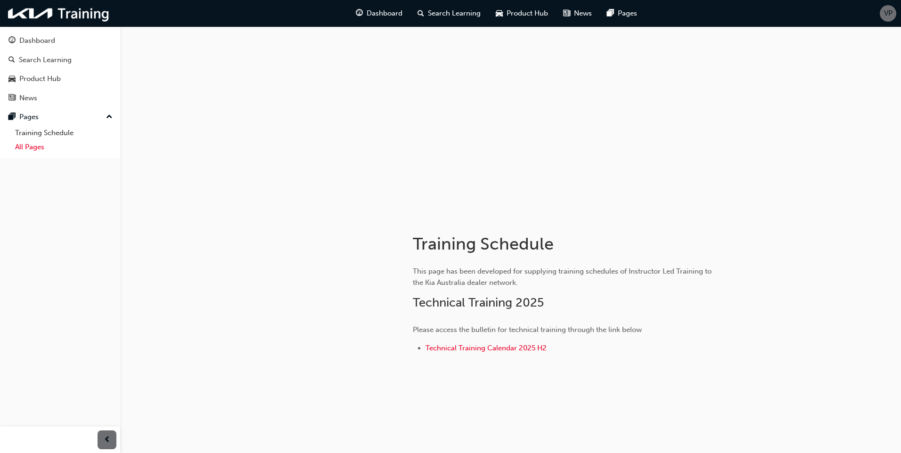
click at [28, 146] on link "All Pages" at bounding box center [63, 147] width 105 height 15
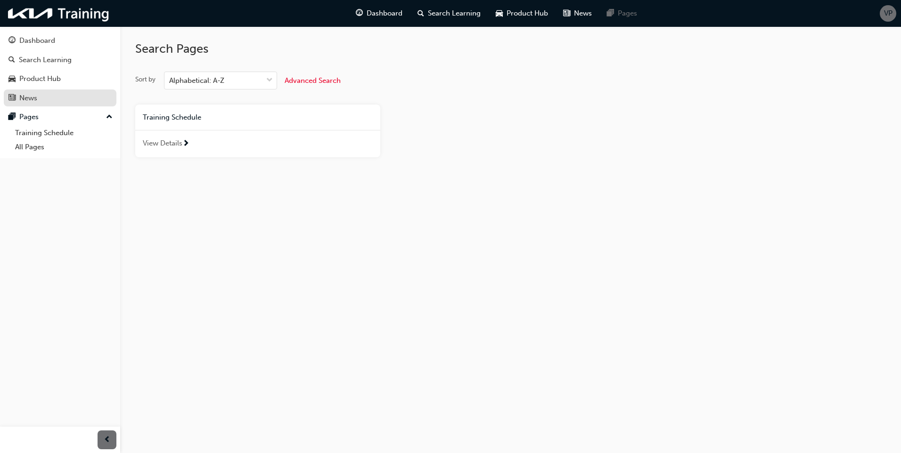
click at [38, 99] on div "News" at bounding box center [59, 98] width 103 height 12
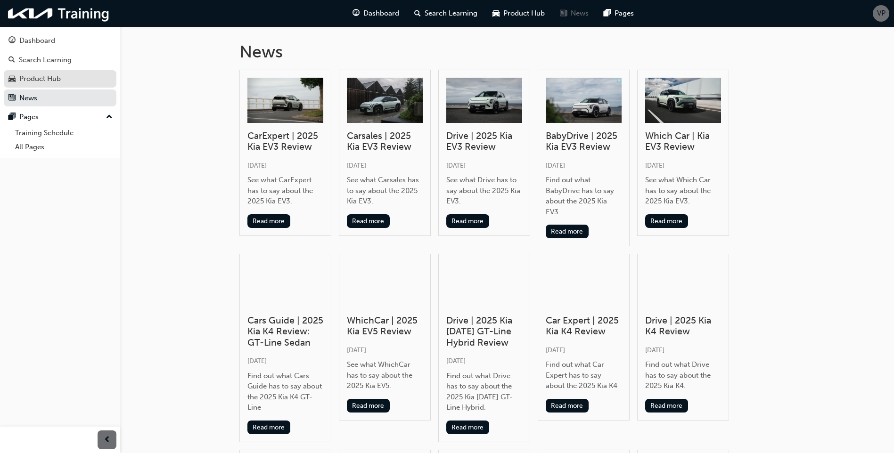
click at [38, 83] on div "Product Hub" at bounding box center [39, 79] width 41 height 11
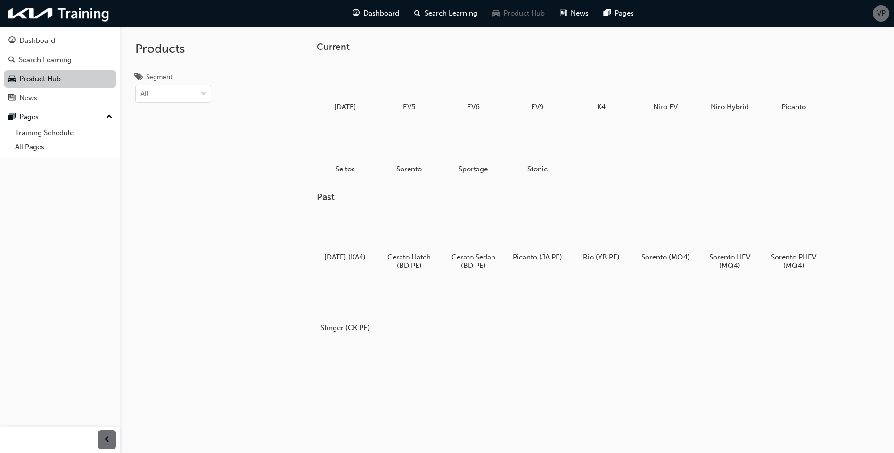
drag, startPoint x: 55, startPoint y: 93, endPoint x: 50, endPoint y: 82, distance: 12.0
click at [55, 94] on div "News" at bounding box center [59, 98] width 103 height 12
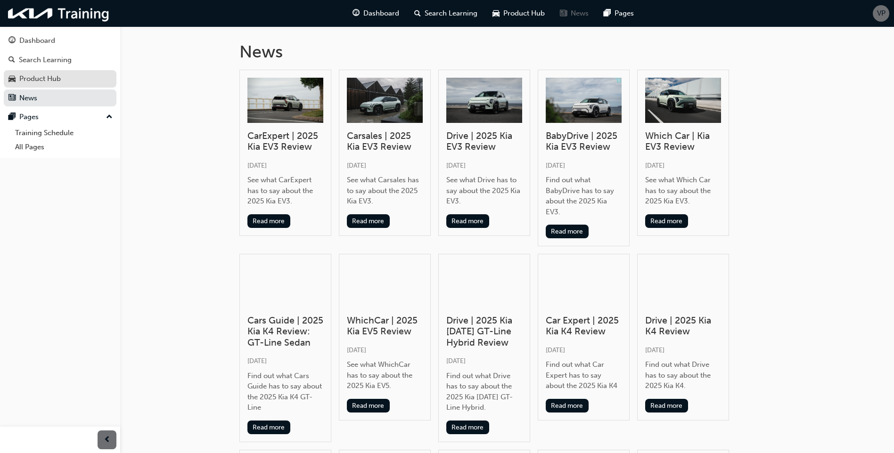
click at [48, 77] on div "Product Hub" at bounding box center [39, 79] width 41 height 11
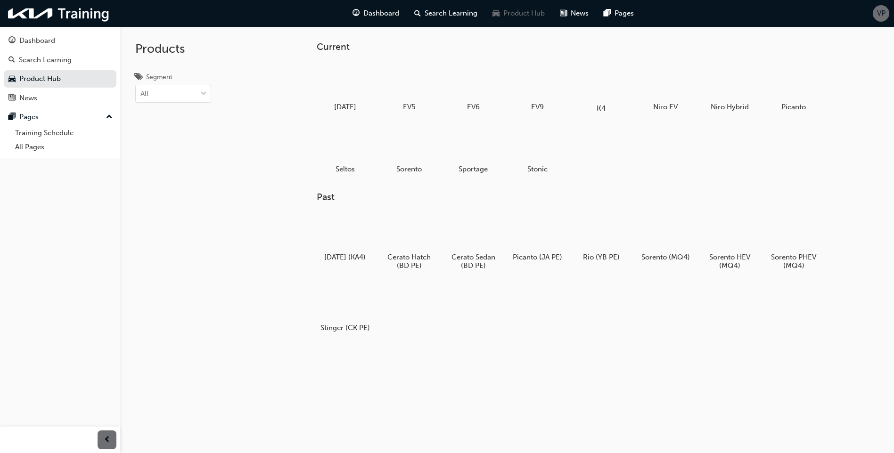
click at [613, 96] on div at bounding box center [601, 81] width 52 height 38
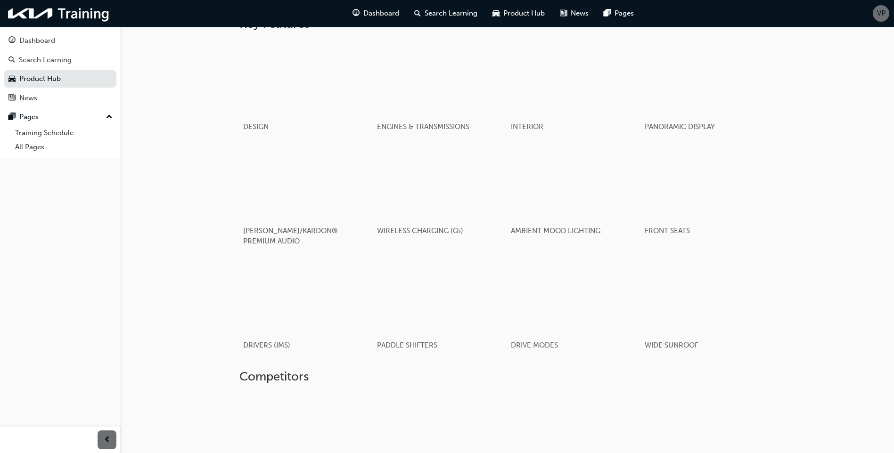
scroll to position [673, 0]
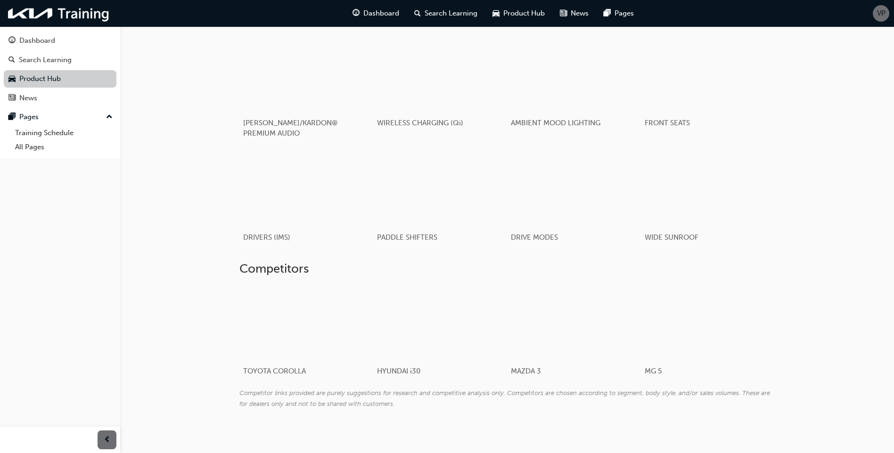
click at [50, 71] on link "Product Hub" at bounding box center [60, 78] width 113 height 17
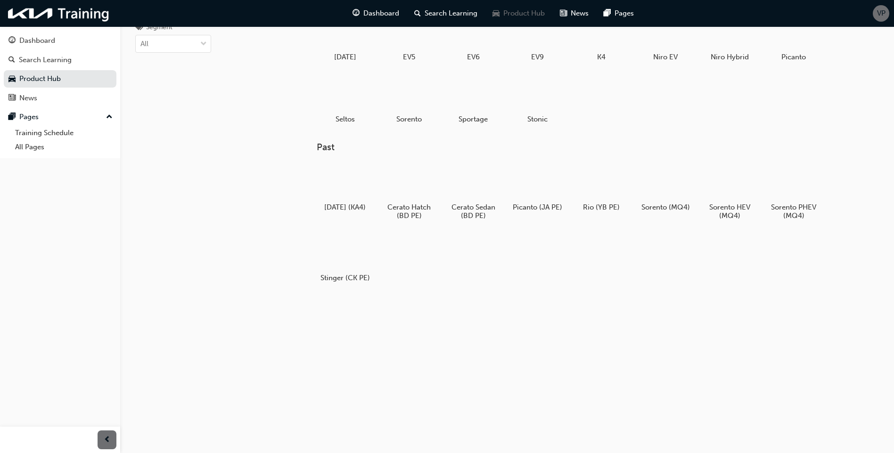
scroll to position [50, 0]
click at [331, 192] on div at bounding box center [345, 182] width 52 height 38
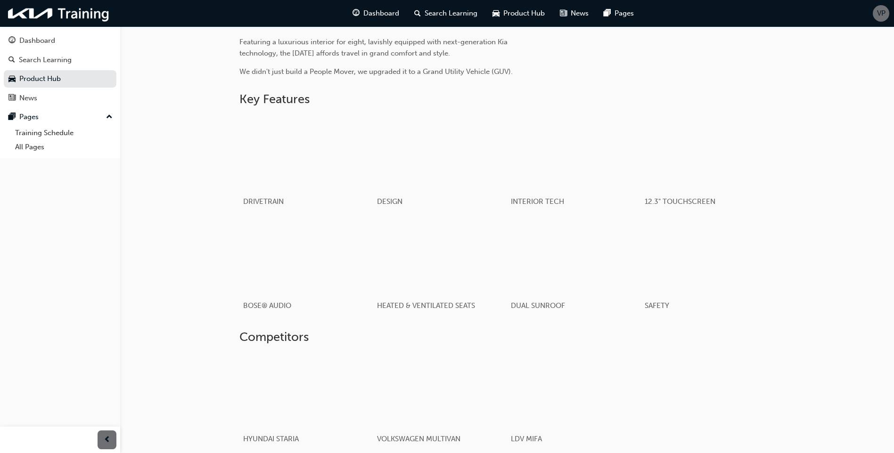
scroll to position [191, 0]
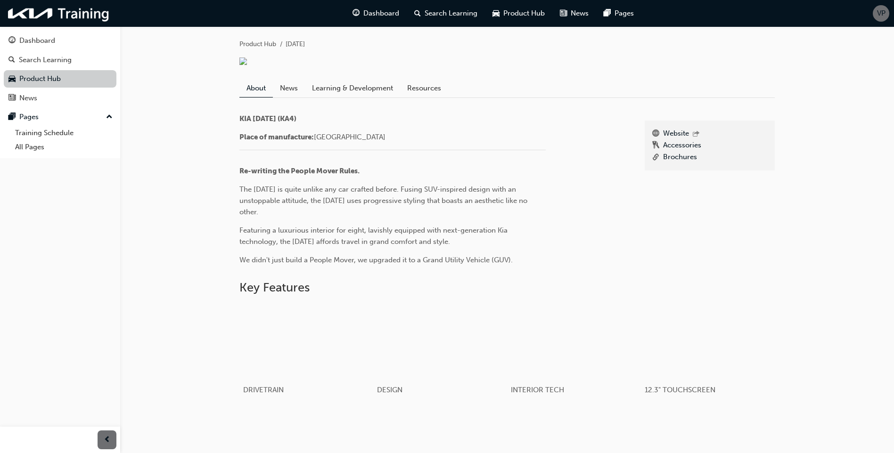
click at [47, 79] on link "Product Hub" at bounding box center [60, 78] width 113 height 17
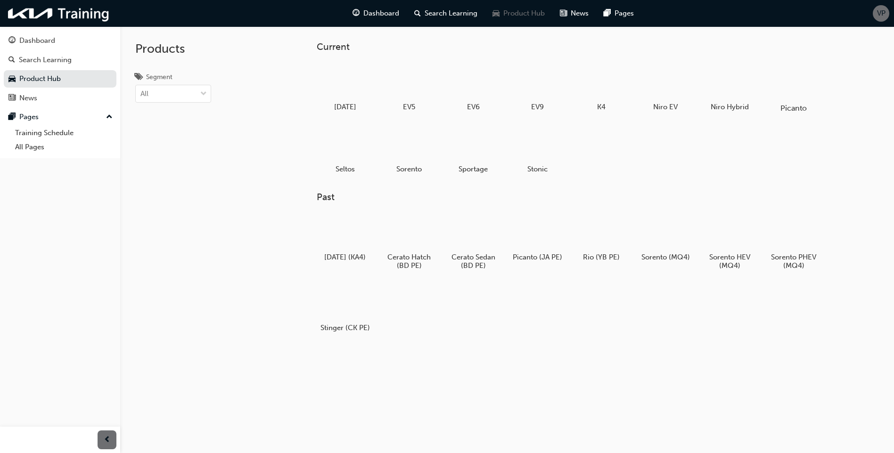
click at [711, 82] on div at bounding box center [794, 81] width 52 height 38
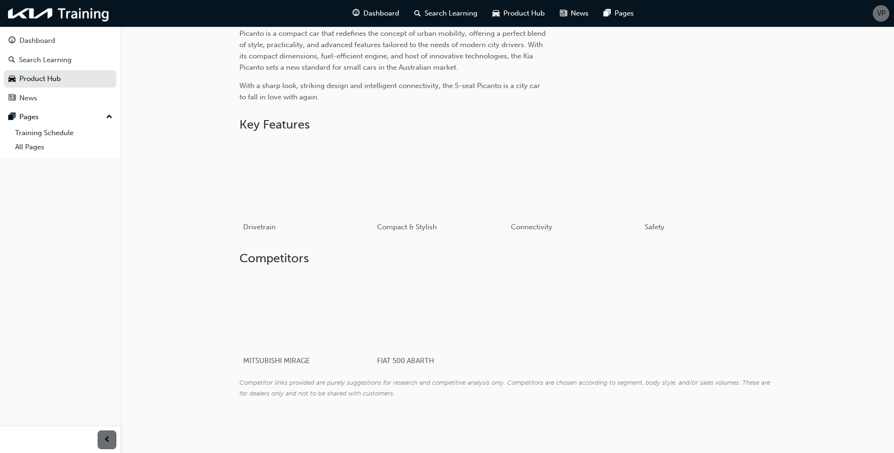
scroll to position [161, 0]
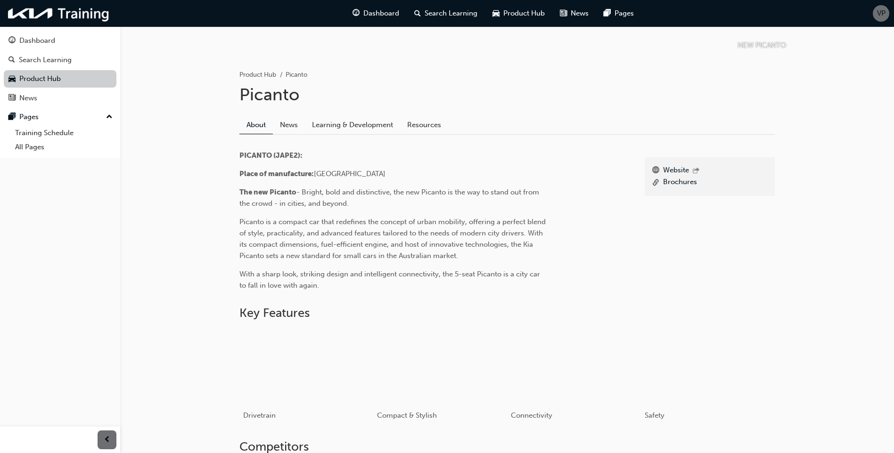
drag, startPoint x: 36, startPoint y: 82, endPoint x: 43, endPoint y: 79, distance: 8.0
click at [36, 82] on link "Product Hub" at bounding box center [60, 78] width 113 height 17
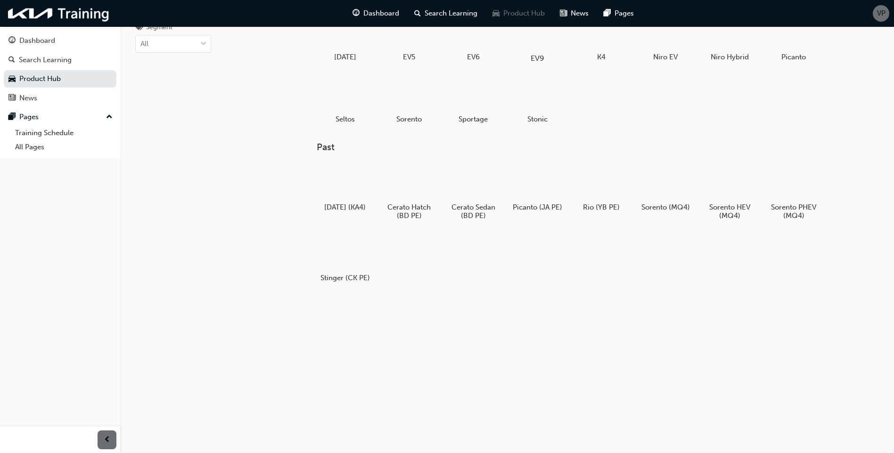
scroll to position [3, 0]
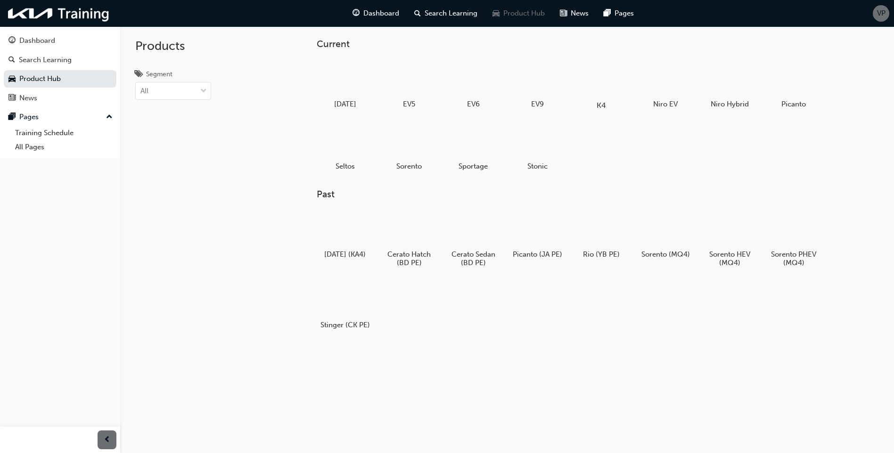
click at [593, 82] on div at bounding box center [601, 78] width 52 height 38
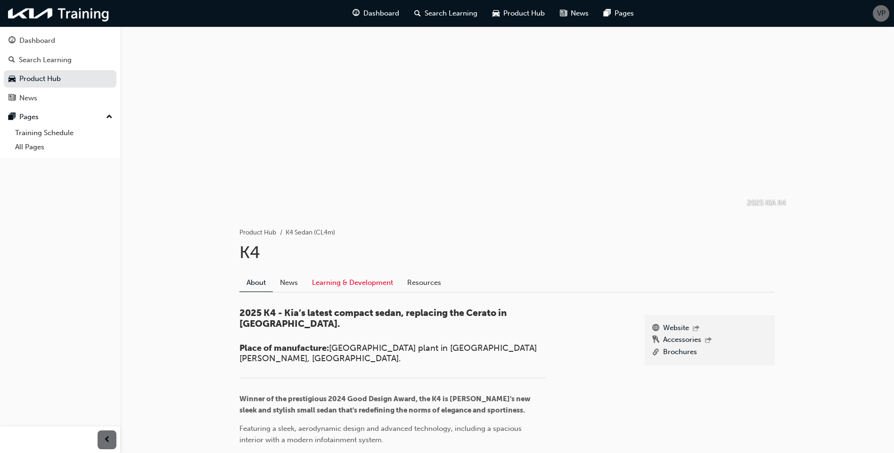
click at [359, 281] on link "Learning & Development" at bounding box center [352, 283] width 95 height 18
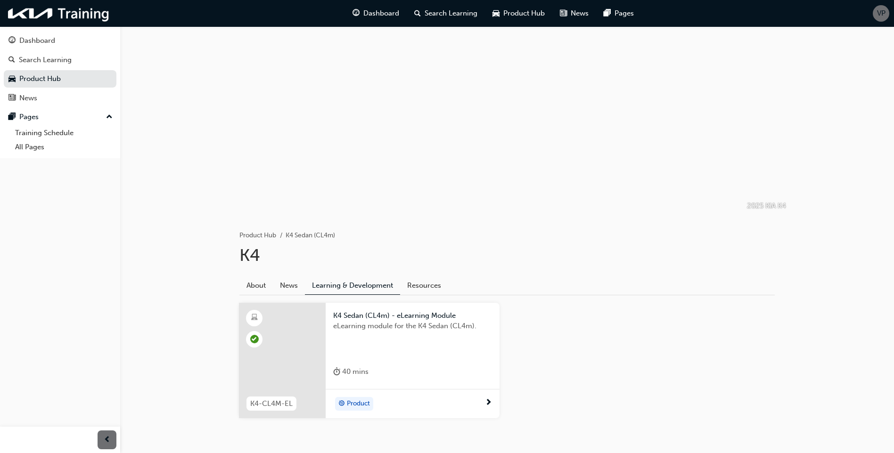
scroll to position [34, 0]
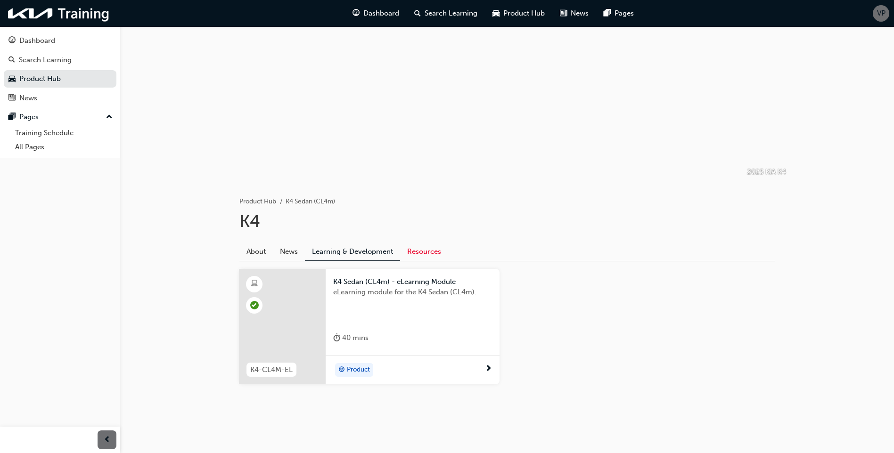
click at [431, 256] on link "Resources" at bounding box center [424, 252] width 48 height 18
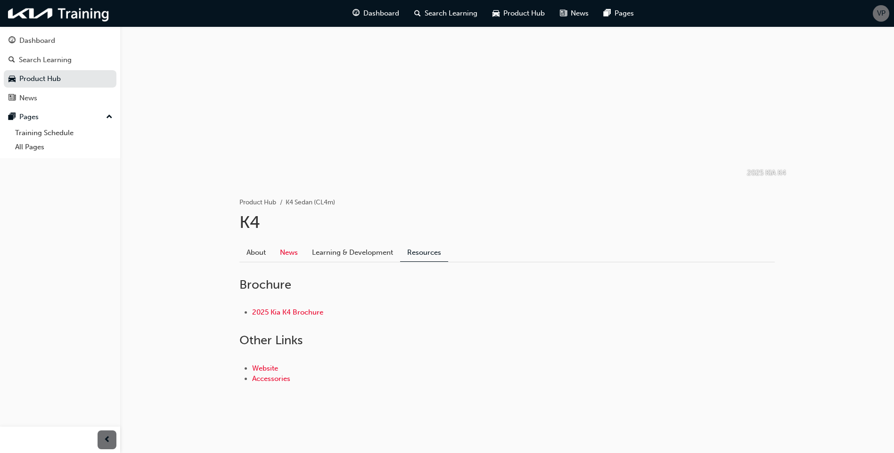
click at [292, 249] on link "News" at bounding box center [289, 253] width 32 height 18
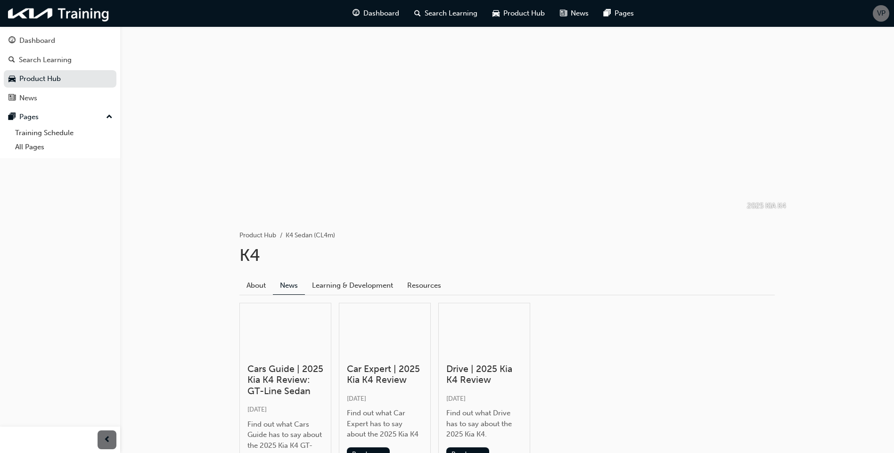
scroll to position [99, 0]
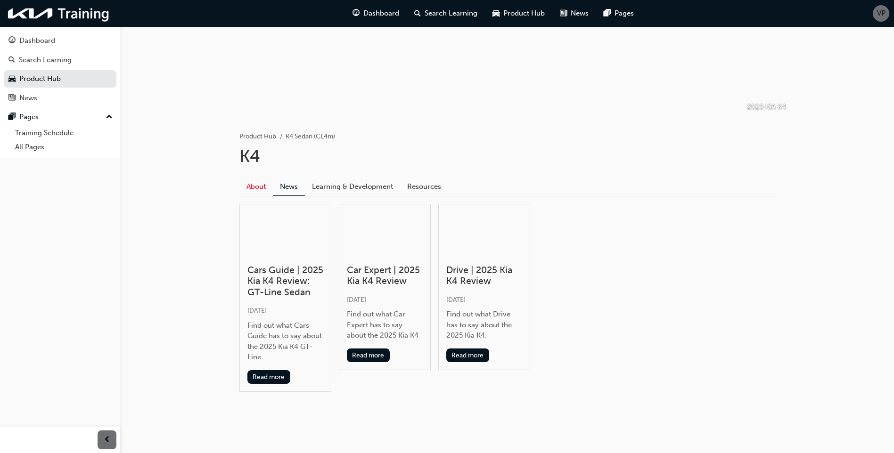
click at [256, 189] on link "About" at bounding box center [255, 187] width 33 height 18
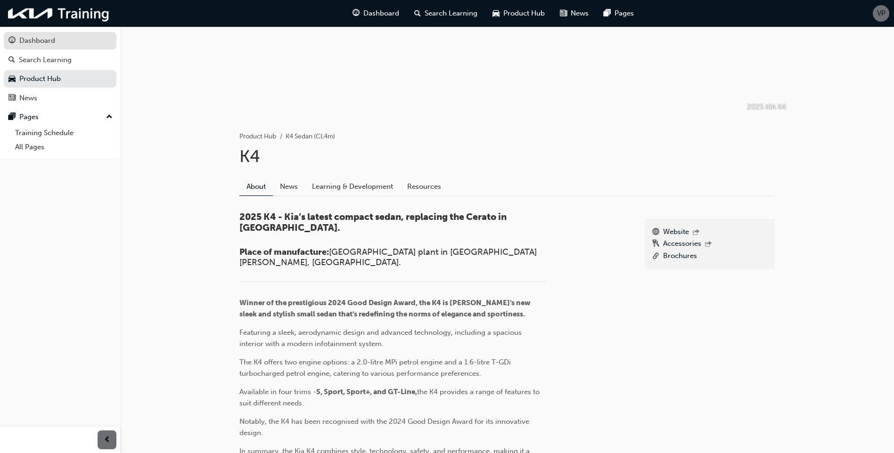
click at [37, 47] on link "Dashboard" at bounding box center [60, 40] width 113 height 17
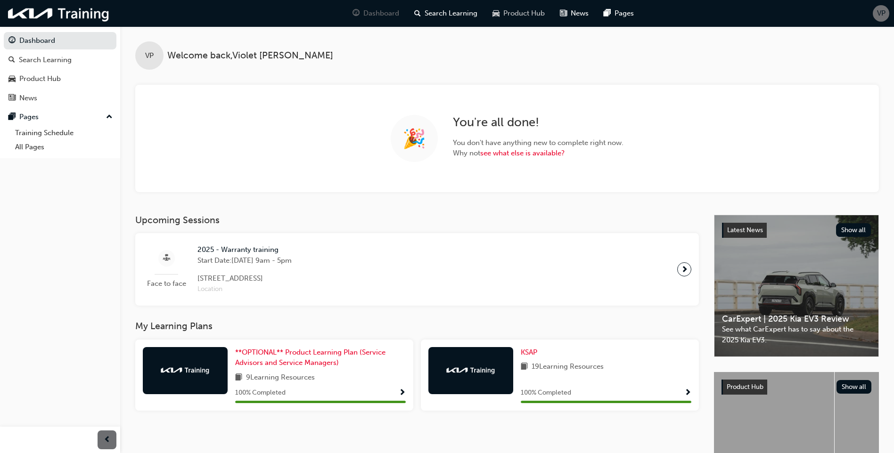
click at [529, 16] on span "Product Hub" at bounding box center [523, 13] width 41 height 11
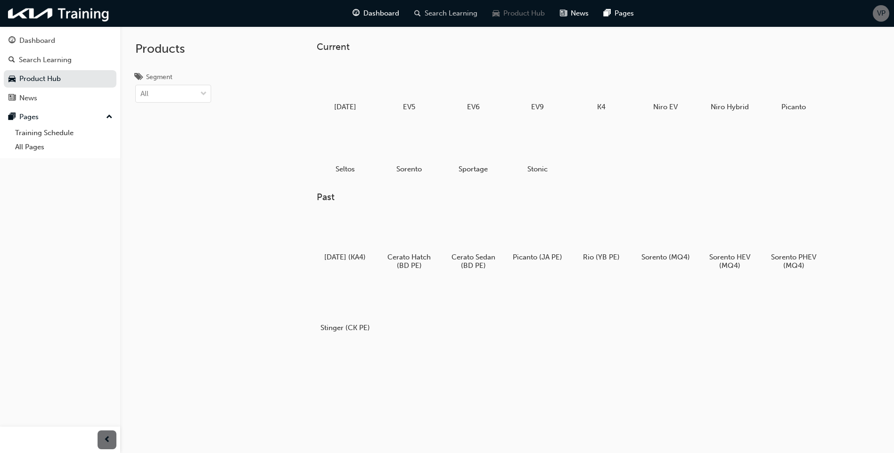
click at [464, 11] on span "Search Learning" at bounding box center [451, 13] width 53 height 11
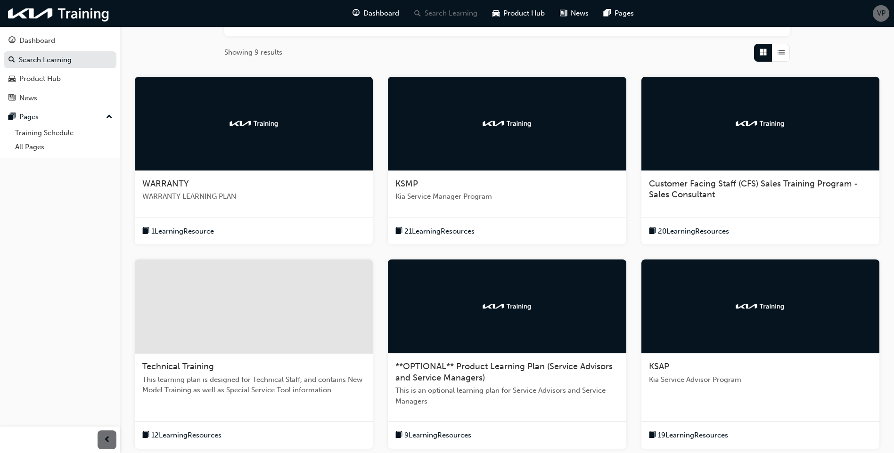
scroll to position [189, 0]
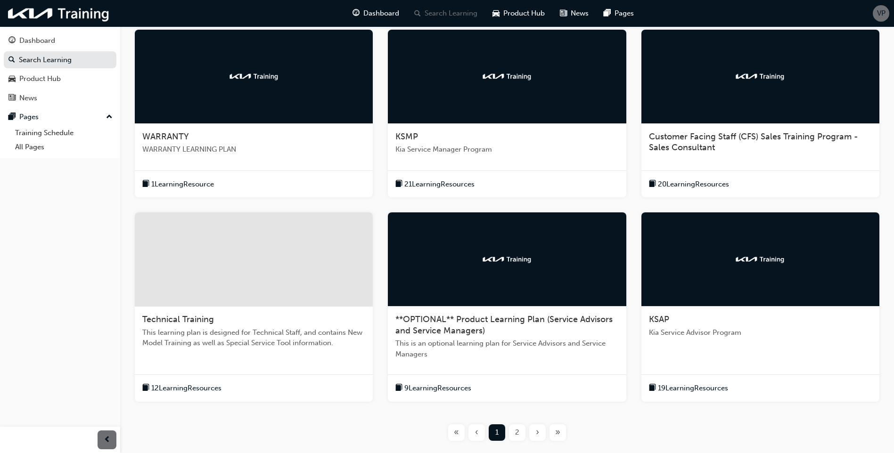
click at [711, 325] on span "Kia Service Advisor Program" at bounding box center [760, 333] width 223 height 11
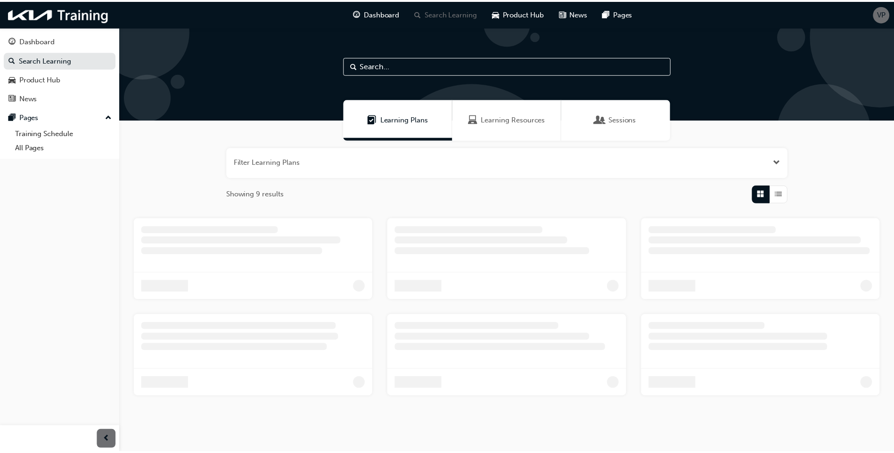
scroll to position [20, 0]
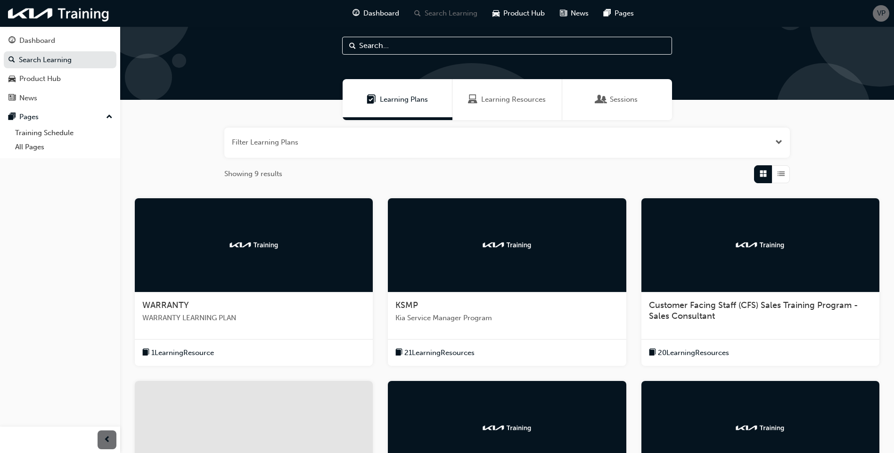
click at [305, 276] on div at bounding box center [254, 245] width 238 height 94
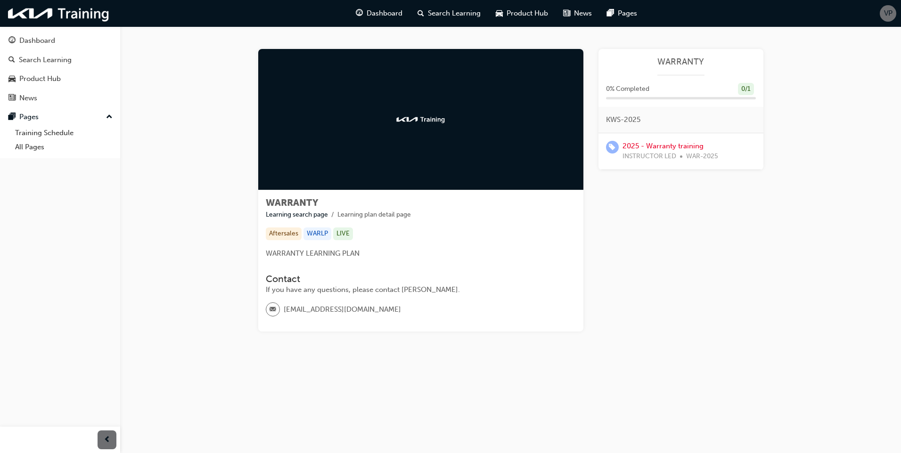
click at [708, 69] on div "WARRANTY" at bounding box center [680, 66] width 165 height 19
click at [689, 66] on span "WARRANTY" at bounding box center [681, 62] width 150 height 11
click at [675, 101] on div "0 % Completed 0 / 1" at bounding box center [680, 95] width 165 height 25
drag, startPoint x: 640, startPoint y: 137, endPoint x: 623, endPoint y: 145, distance: 19.6
click at [640, 137] on div "2025 - Warranty training INSTRUCTOR LED WAR-2025" at bounding box center [680, 151] width 165 height 37
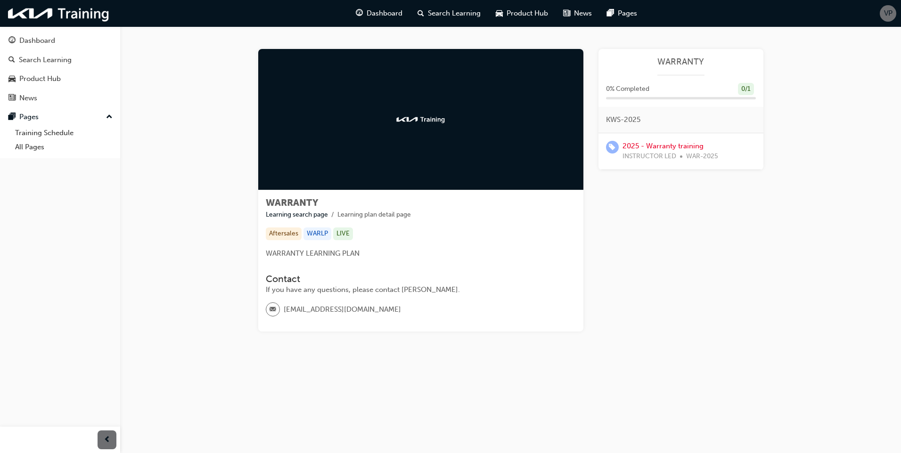
click at [598, 153] on div "2025 - Warranty training INSTRUCTOR LED WAR-2025" at bounding box center [680, 151] width 165 height 37
click at [629, 150] on div "2025 - Warranty training INSTRUCTOR LED WAR-2025" at bounding box center [671, 151] width 96 height 21
click at [636, 146] on link "2025 - Warranty training" at bounding box center [663, 146] width 81 height 8
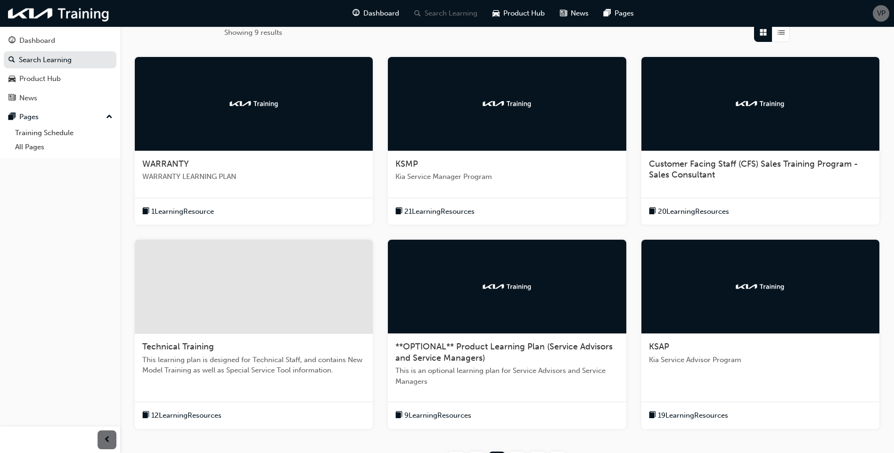
scroll to position [208, 0]
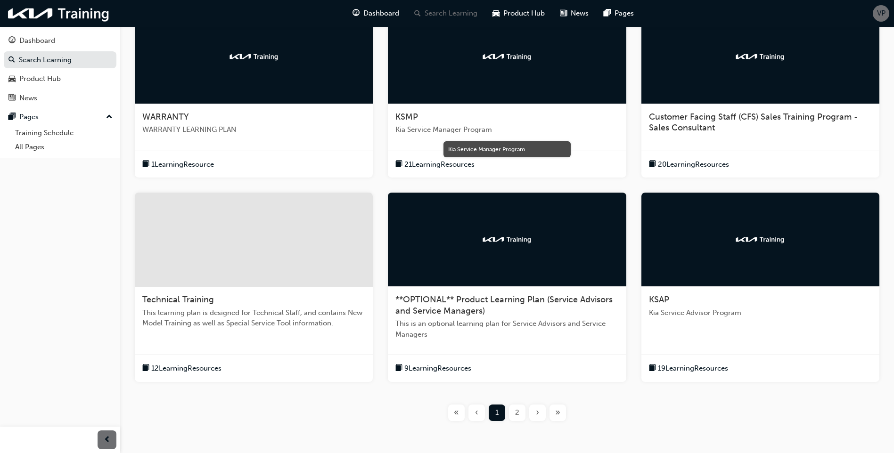
click at [481, 305] on span "**OPTIONAL** Product Learning Plan (Service Advisors and Service Managers)" at bounding box center [503, 306] width 217 height 22
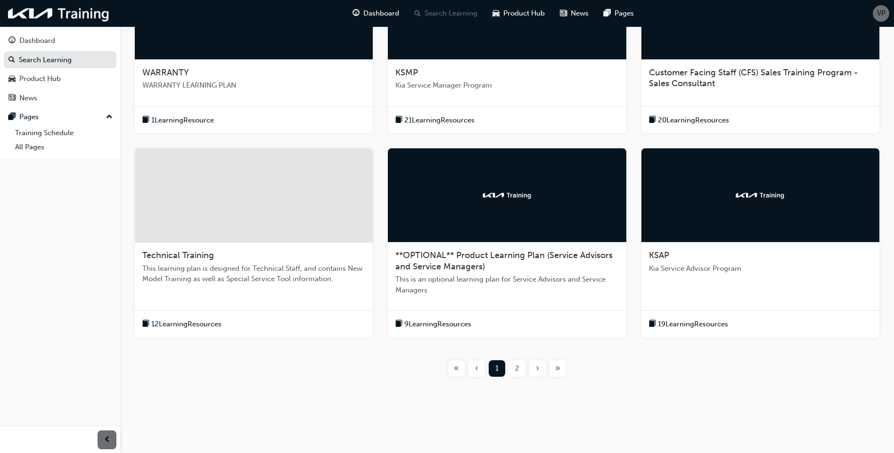
click at [437, 96] on div "KSMP Kia Service Manager Program" at bounding box center [507, 83] width 238 height 46
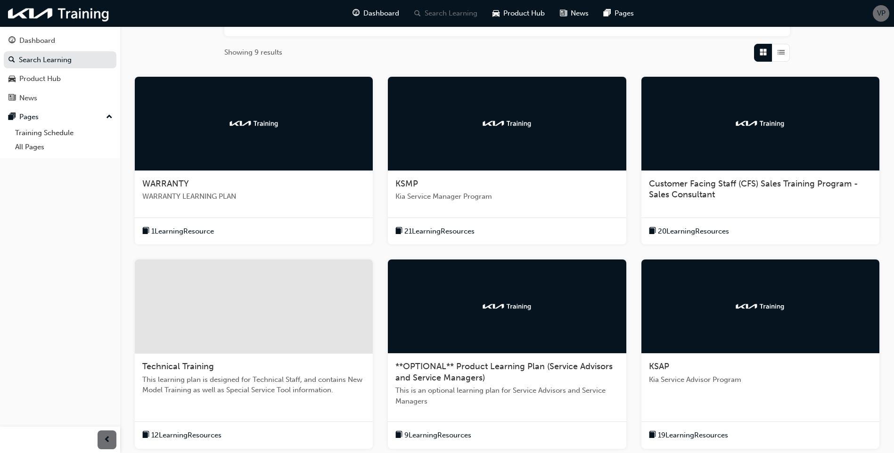
scroll to position [253, 0]
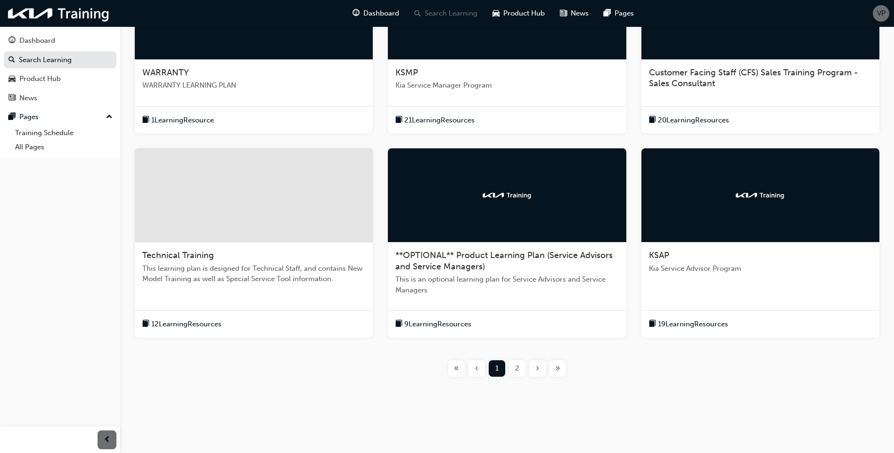
click at [238, 238] on div at bounding box center [254, 195] width 238 height 94
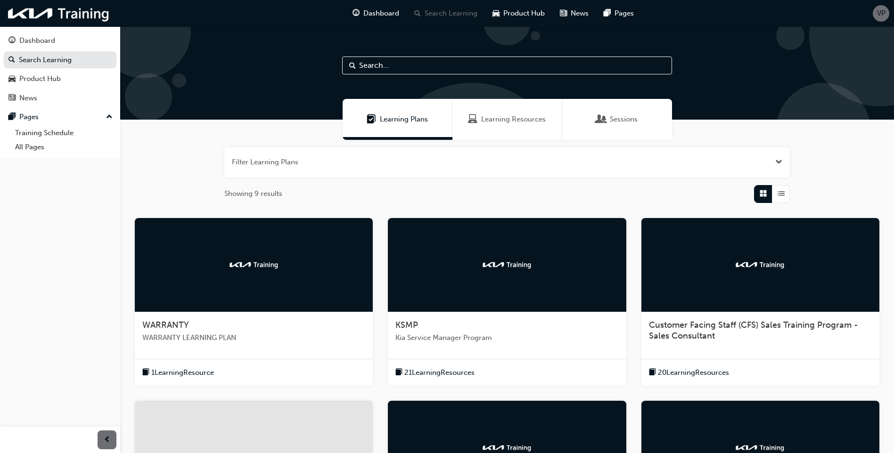
scroll to position [236, 0]
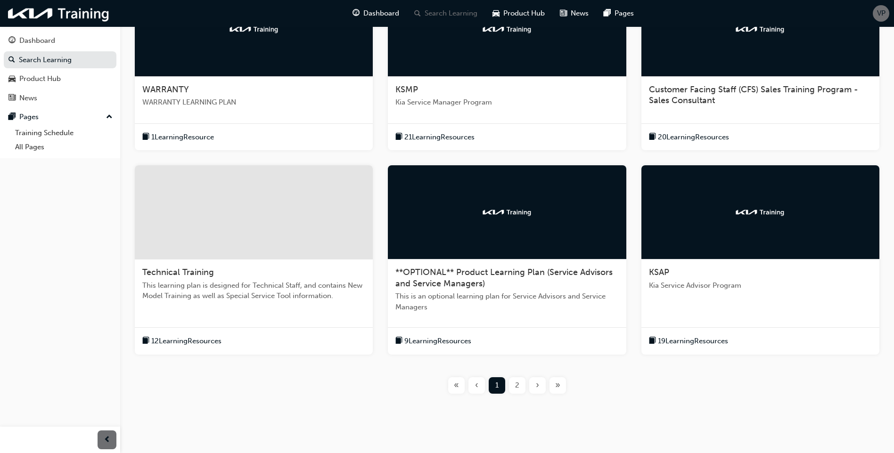
click at [564, 325] on div "»" at bounding box center [557, 385] width 16 height 16
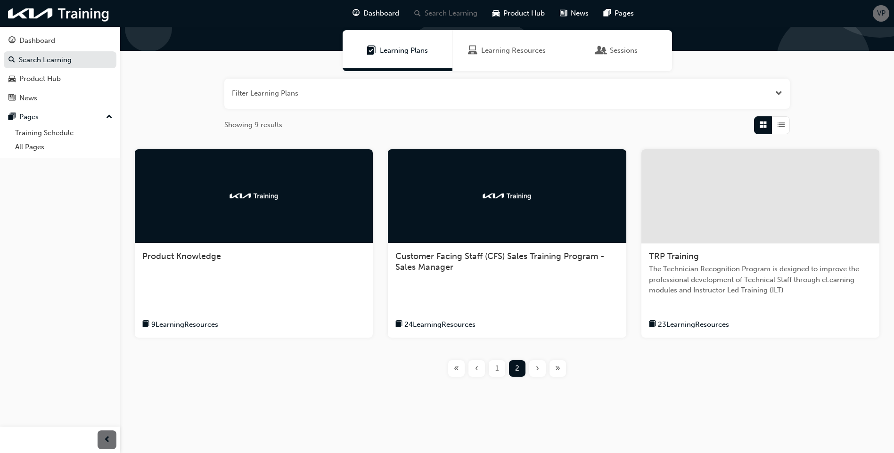
scroll to position [69, 0]
click at [242, 247] on div "Product Knowledge" at bounding box center [254, 262] width 238 height 36
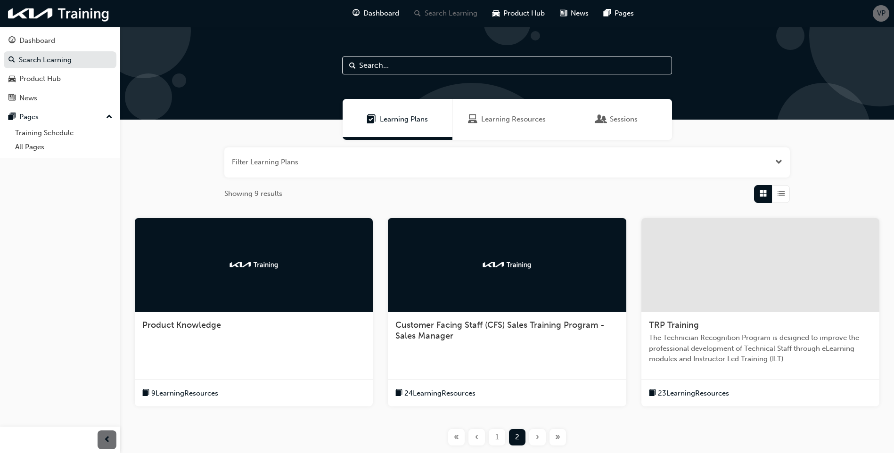
click at [522, 311] on div at bounding box center [507, 265] width 238 height 94
click at [711, 293] on div at bounding box center [760, 265] width 238 height 94
click at [496, 325] on span "1" at bounding box center [496, 437] width 3 height 11
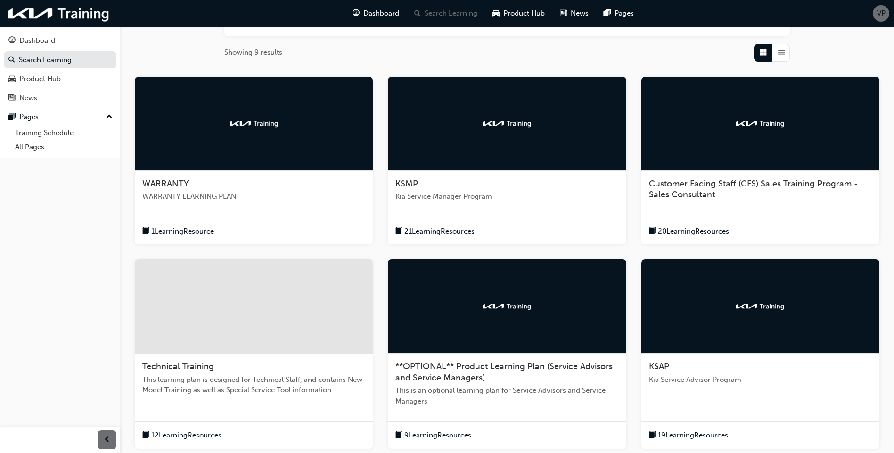
scroll to position [94, 0]
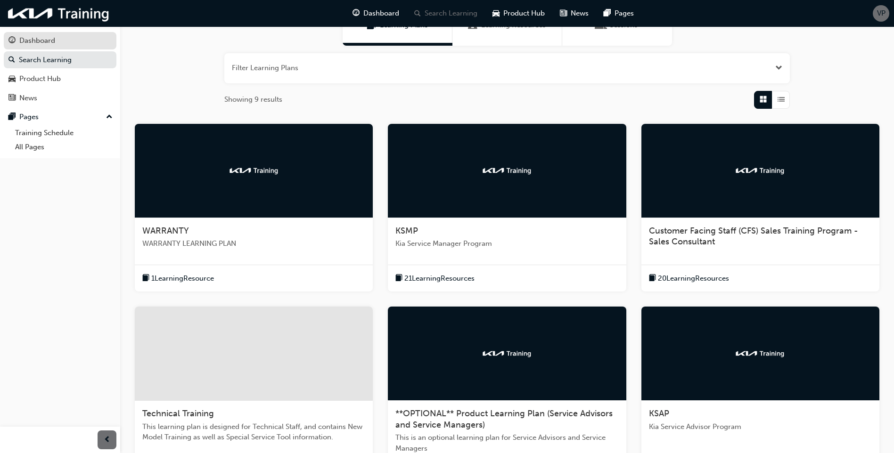
click at [36, 42] on div "Dashboard" at bounding box center [37, 40] width 36 height 11
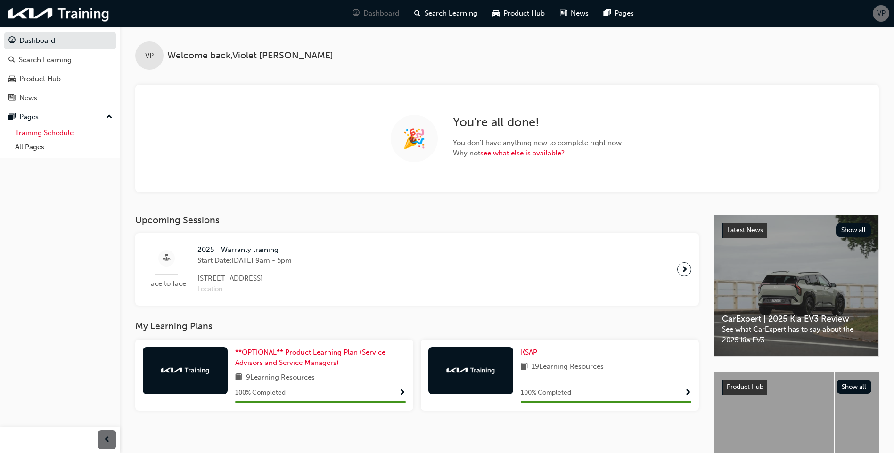
click at [77, 132] on link "Training Schedule" at bounding box center [63, 133] width 105 height 15
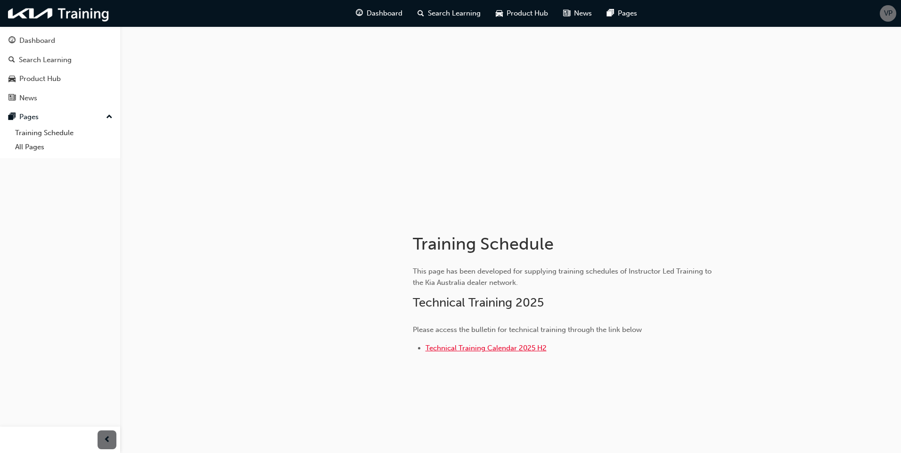
click at [506, 325] on span "Technical Training Calendar 2025 H2" at bounding box center [486, 348] width 121 height 8
